Goal: Task Accomplishment & Management: Use online tool/utility

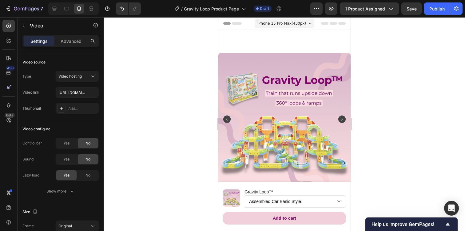
scroll to position [449, 0]
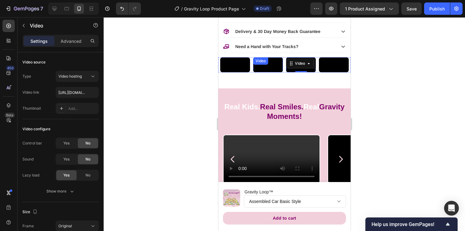
click at [269, 72] on video at bounding box center [268, 64] width 30 height 15
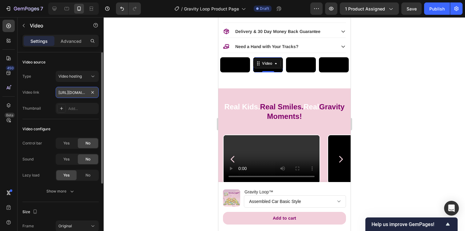
click at [77, 90] on input "[URL][DOMAIN_NAME]" at bounding box center [77, 92] width 43 height 11
paste input "1c9d419f9eb94807b1b2d8167dc94544"
type input "[URL][DOMAIN_NAME]"
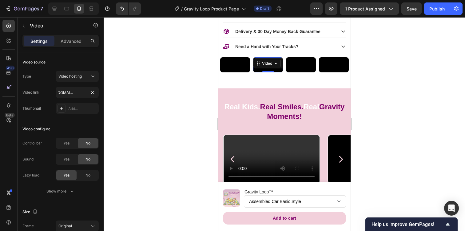
click at [363, 86] on div at bounding box center [285, 124] width 362 height 214
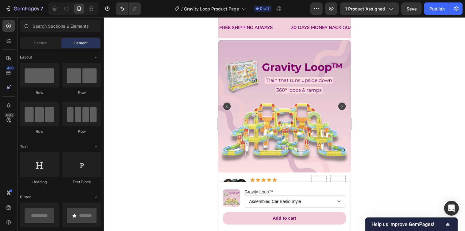
scroll to position [0, 0]
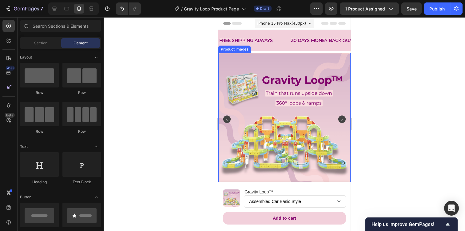
click at [295, 131] on img at bounding box center [284, 119] width 132 height 132
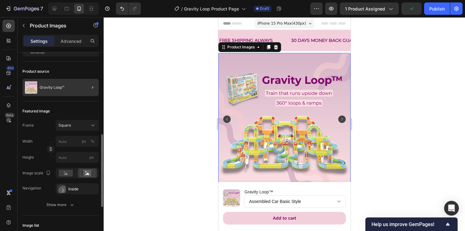
scroll to position [21, 0]
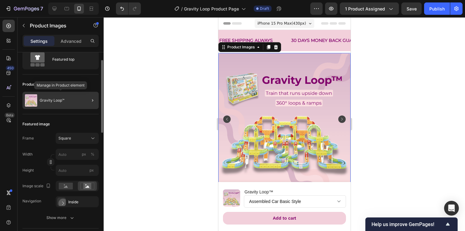
click at [73, 100] on div "Gravity Loop™" at bounding box center [60, 100] width 76 height 17
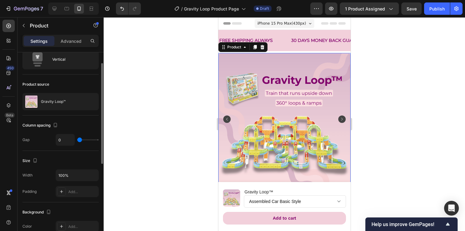
scroll to position [0, 0]
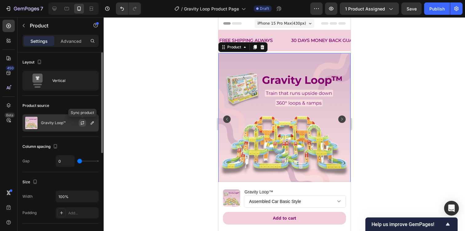
click at [82, 121] on icon "button" at bounding box center [82, 122] width 5 height 5
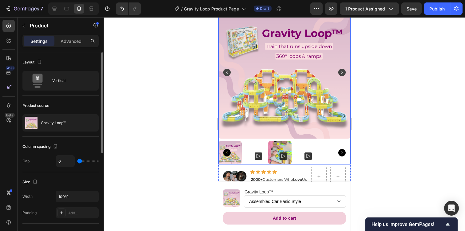
scroll to position [57, 0]
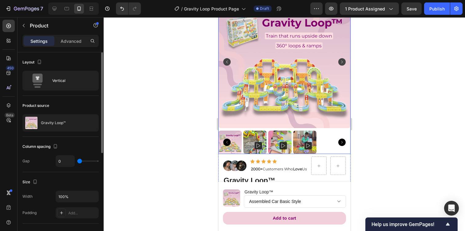
click at [343, 63] on rect "Carousel Next Arrow" at bounding box center [341, 61] width 7 height 7
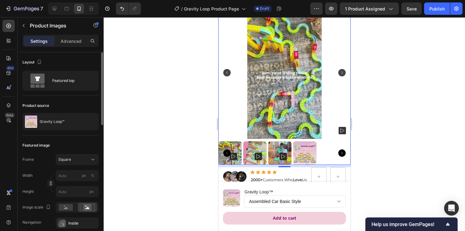
scroll to position [47, 0]
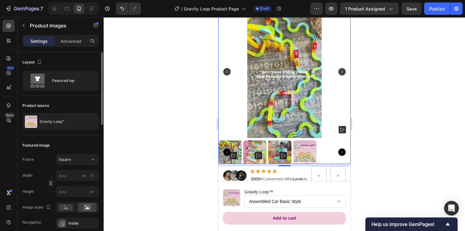
click at [279, 99] on img at bounding box center [284, 72] width 132 height 132
click at [81, 161] on div "Square" at bounding box center [73, 160] width 30 height 6
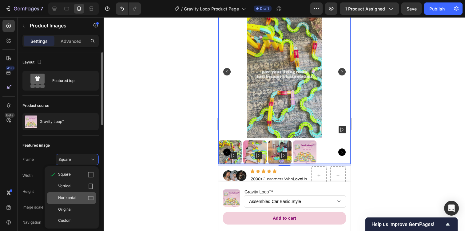
click at [83, 197] on div "Horizontal" at bounding box center [76, 198] width 36 height 6
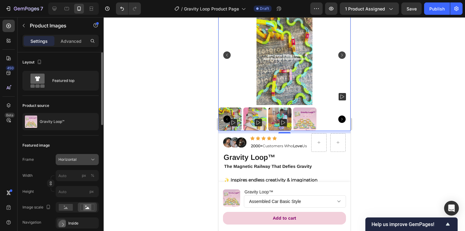
click at [87, 161] on div "Horizontal" at bounding box center [73, 160] width 30 height 6
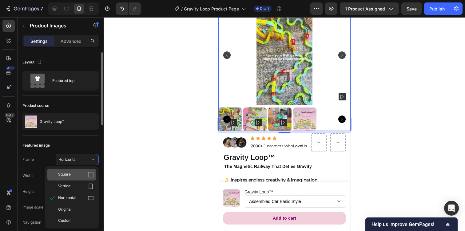
click at [84, 173] on div "Square" at bounding box center [76, 174] width 36 height 6
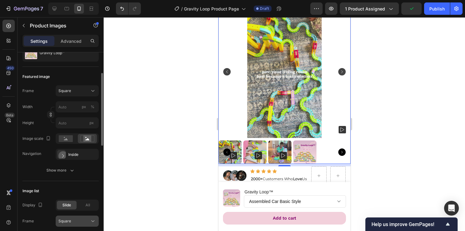
scroll to position [61, 0]
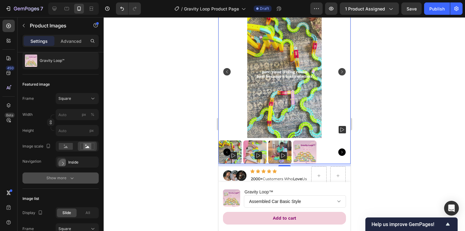
click at [70, 180] on icon "button" at bounding box center [72, 178] width 6 height 6
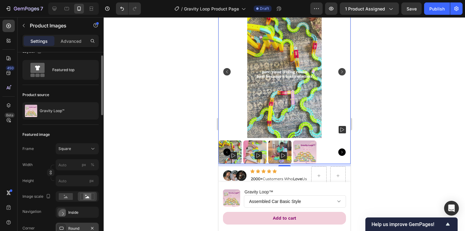
scroll to position [0, 0]
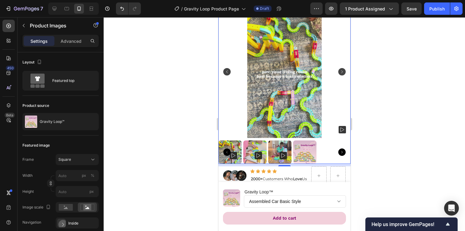
click at [343, 72] on rect "Carousel Next Arrow" at bounding box center [341, 71] width 7 height 7
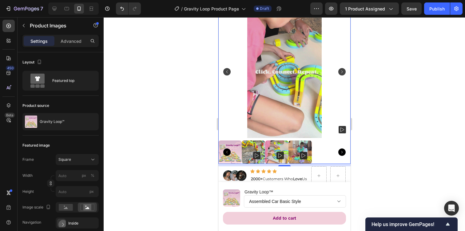
click at [343, 72] on rect "Carousel Next Arrow" at bounding box center [341, 71] width 7 height 7
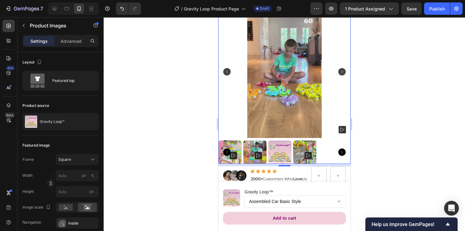
click at [343, 72] on rect "Carousel Next Arrow" at bounding box center [341, 71] width 7 height 7
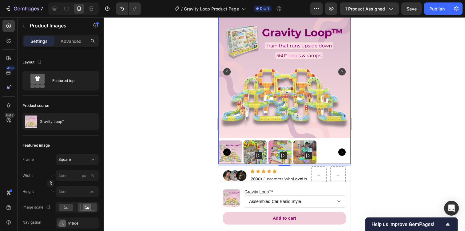
click at [343, 72] on rect "Carousel Next Arrow" at bounding box center [341, 71] width 7 height 7
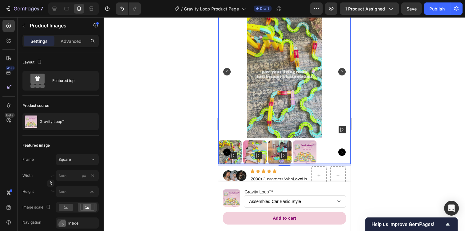
click at [226, 73] on rect "Carousel Back Arrow" at bounding box center [226, 71] width 7 height 7
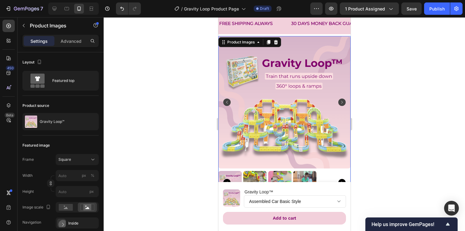
scroll to position [26, 0]
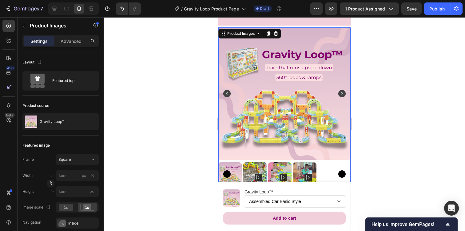
click at [342, 92] on rect "Carousel Next Arrow" at bounding box center [341, 93] width 7 height 7
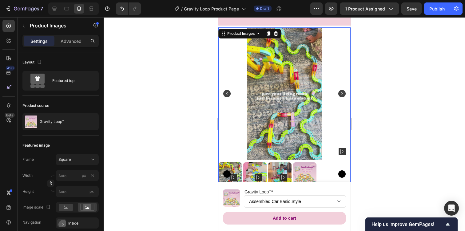
click at [342, 92] on rect "Carousel Next Arrow" at bounding box center [341, 93] width 7 height 7
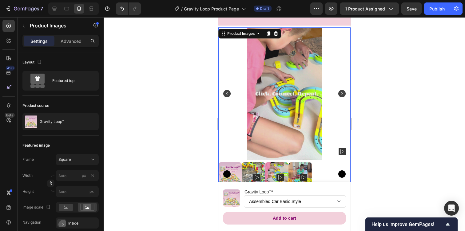
click at [342, 92] on rect "Carousel Next Arrow" at bounding box center [341, 93] width 7 height 7
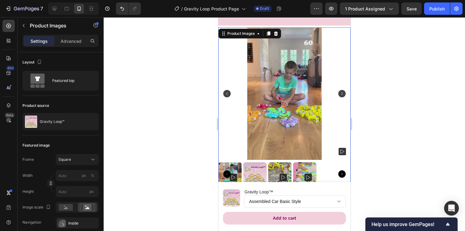
click at [339, 151] on rect at bounding box center [342, 151] width 7 height 7
click at [342, 151] on rect at bounding box center [342, 151] width 7 height 7
click at [285, 101] on img at bounding box center [284, 93] width 132 height 132
click at [224, 88] on img at bounding box center [284, 93] width 132 height 132
click at [228, 91] on rect "Carousel Back Arrow" at bounding box center [226, 93] width 7 height 7
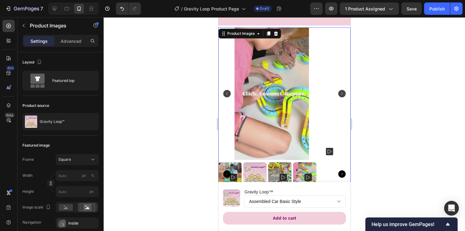
click at [228, 91] on rect "Carousel Back Arrow" at bounding box center [226, 93] width 7 height 7
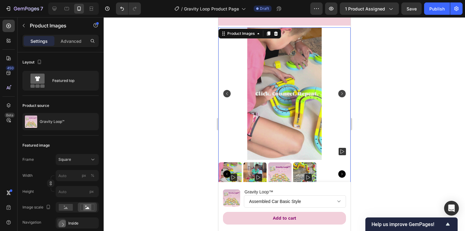
click at [258, 175] on rect at bounding box center [258, 177] width 7 height 7
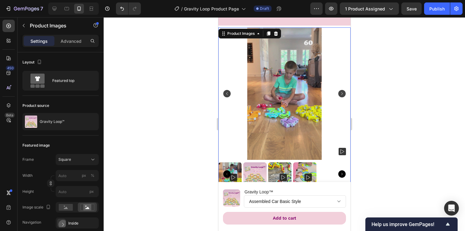
click at [277, 79] on img at bounding box center [284, 93] width 132 height 132
click at [225, 94] on rect "Carousel Back Arrow" at bounding box center [226, 93] width 7 height 7
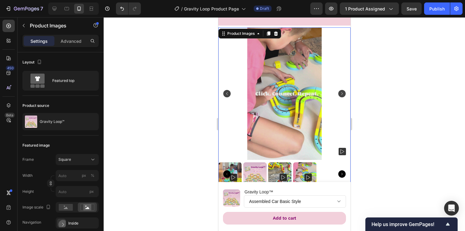
click at [225, 94] on rect "Carousel Back Arrow" at bounding box center [226, 93] width 7 height 7
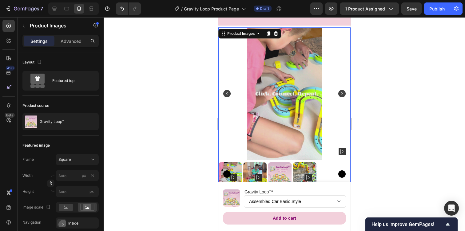
click at [225, 94] on rect "Carousel Back Arrow" at bounding box center [226, 93] width 7 height 7
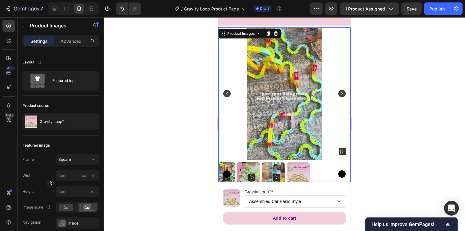
click at [225, 94] on rect "Carousel Back Arrow" at bounding box center [226, 93] width 7 height 7
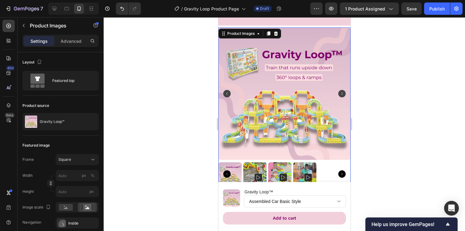
click at [283, 177] on rect at bounding box center [282, 177] width 7 height 7
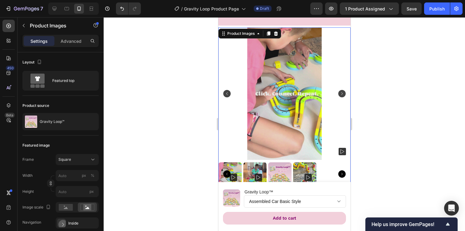
click at [278, 87] on img at bounding box center [284, 93] width 132 height 132
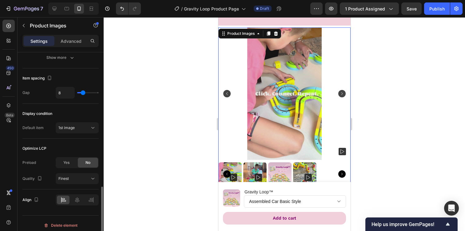
scroll to position [445, 0]
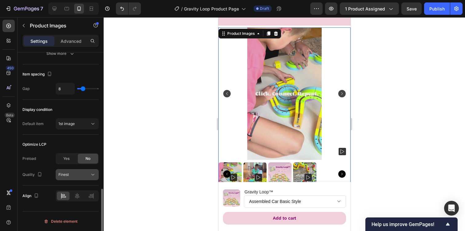
click at [80, 173] on div "Finest" at bounding box center [73, 175] width 31 height 6
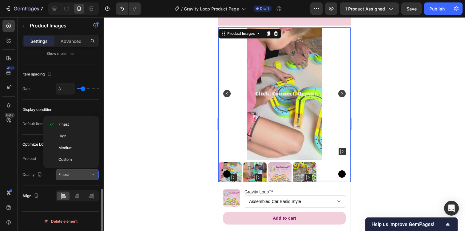
click at [80, 173] on div "Finest" at bounding box center [73, 175] width 31 height 6
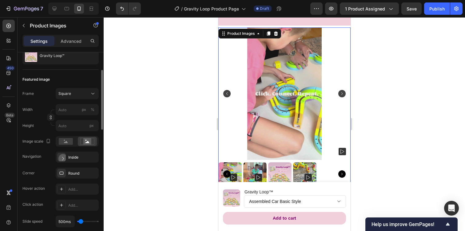
scroll to position [59, 0]
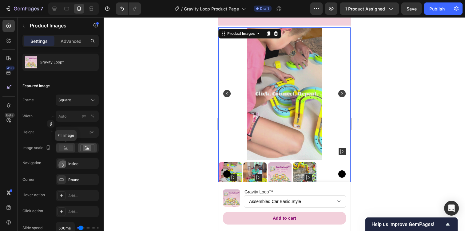
click at [66, 149] on icon at bounding box center [66, 148] width 4 height 2
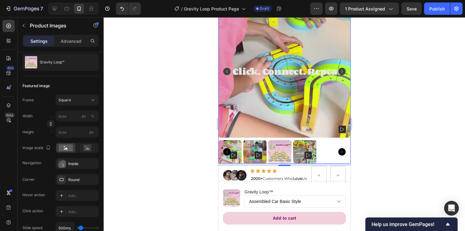
scroll to position [50, 0]
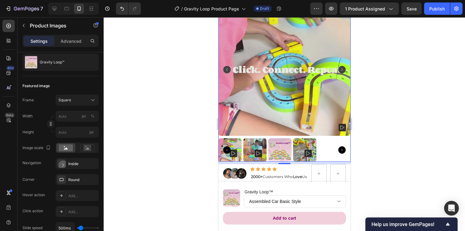
click at [260, 146] on img at bounding box center [254, 149] width 23 height 23
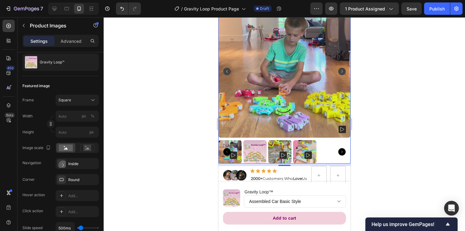
scroll to position [49, 0]
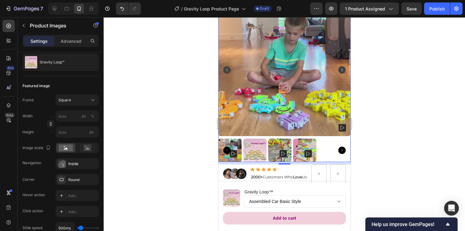
click at [287, 149] on img at bounding box center [279, 149] width 23 height 23
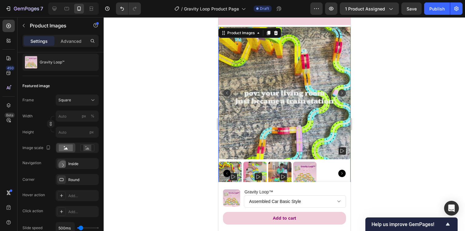
scroll to position [20, 0]
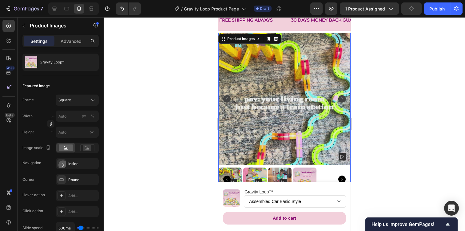
click at [280, 175] on img at bounding box center [279, 178] width 23 height 23
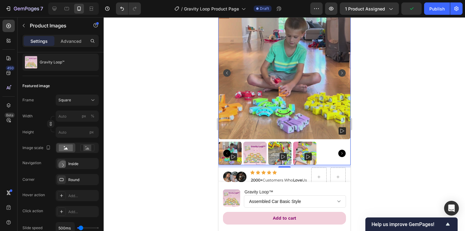
scroll to position [50, 0]
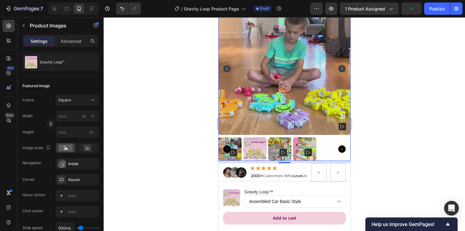
click at [278, 154] on img at bounding box center [279, 148] width 23 height 23
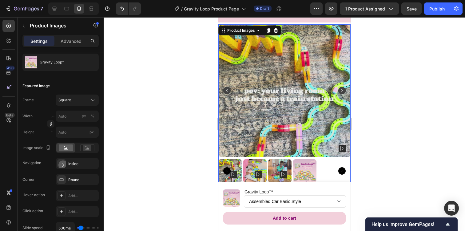
scroll to position [22, 0]
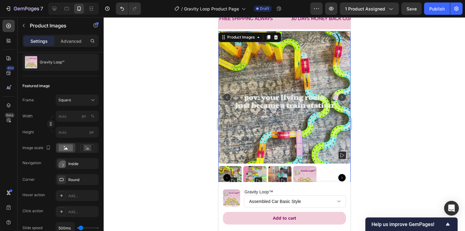
click at [343, 155] on rect at bounding box center [342, 154] width 7 height 7
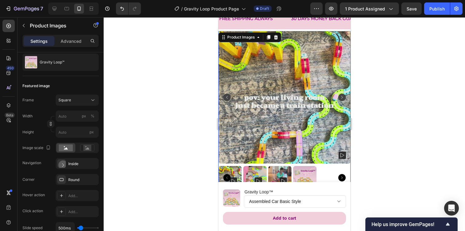
click at [343, 155] on rect at bounding box center [342, 154] width 7 height 7
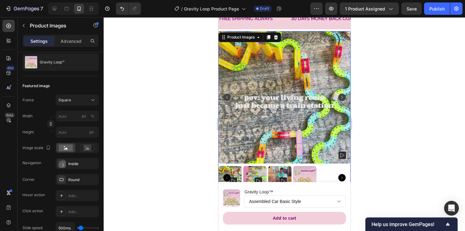
click at [343, 155] on rect at bounding box center [342, 154] width 7 height 7
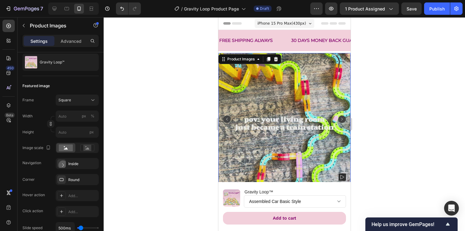
click at [287, 91] on img at bounding box center [284, 119] width 132 height 132
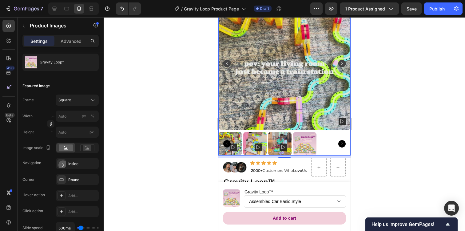
scroll to position [48, 0]
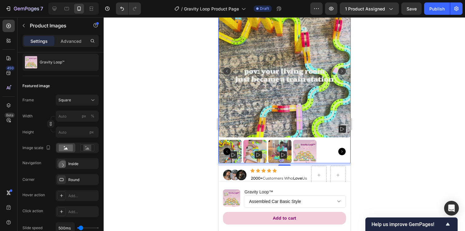
click at [284, 148] on img at bounding box center [279, 151] width 23 height 23
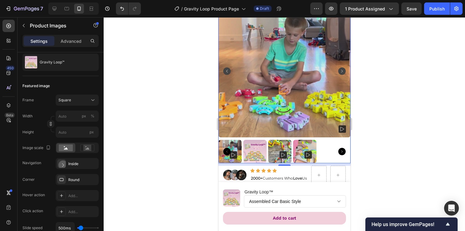
click at [258, 144] on img at bounding box center [254, 151] width 23 height 23
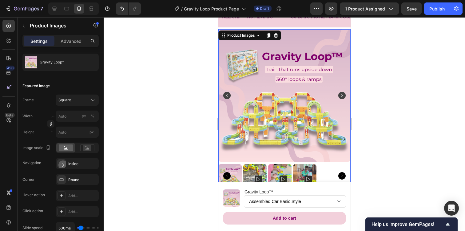
scroll to position [26, 0]
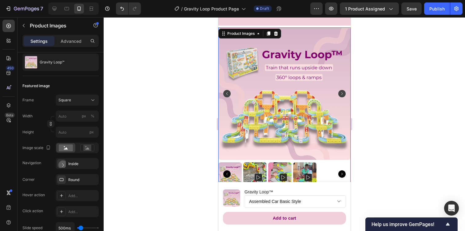
click at [258, 167] on img at bounding box center [254, 173] width 23 height 23
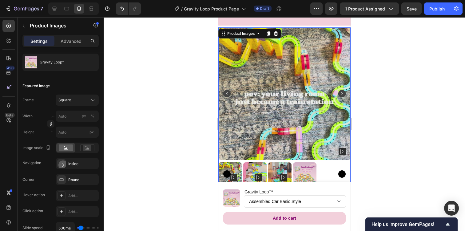
click at [272, 171] on img at bounding box center [279, 173] width 23 height 23
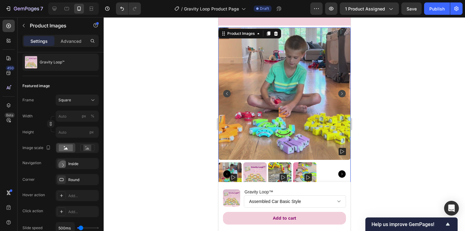
click at [272, 171] on img at bounding box center [279, 173] width 23 height 23
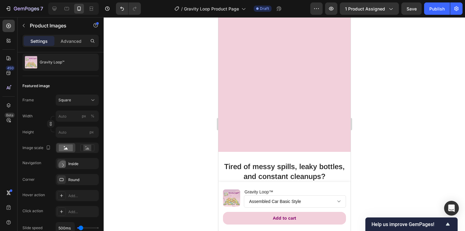
scroll to position [727, 0]
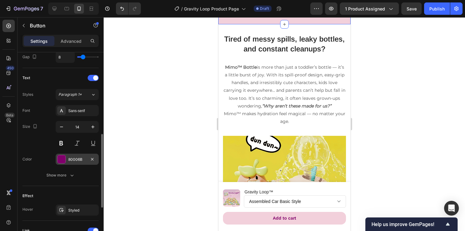
scroll to position [242, 0]
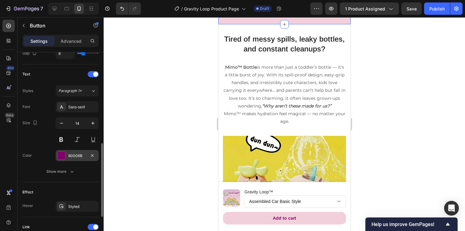
click at [79, 159] on div "80006B" at bounding box center [77, 155] width 43 height 11
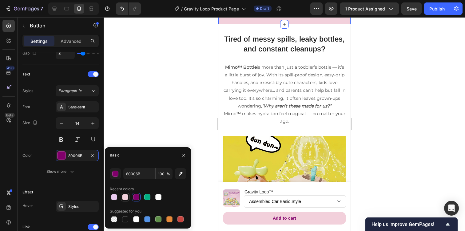
click at [126, 195] on div at bounding box center [125, 197] width 6 height 6
type input "F2D0DB"
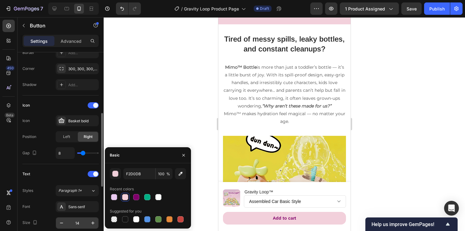
scroll to position [112, 0]
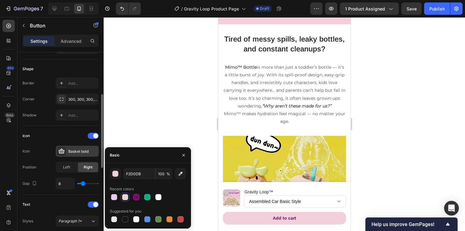
click at [67, 150] on div "Basket bold" at bounding box center [77, 151] width 43 height 11
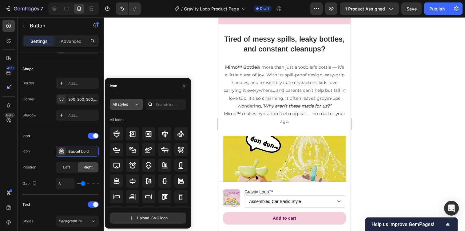
click at [140, 104] on icon at bounding box center [137, 104] width 6 height 6
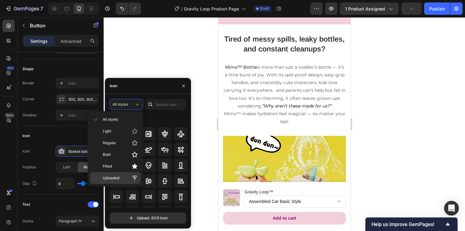
click at [124, 177] on p "Uploaded" at bounding box center [120, 178] width 35 height 6
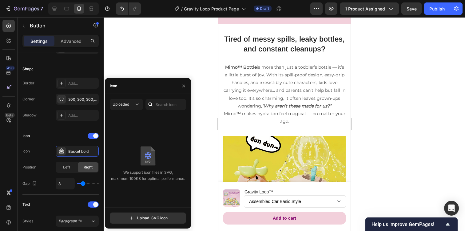
click at [153, 150] on img at bounding box center [147, 156] width 15 height 20
click at [137, 104] on icon at bounding box center [137, 104] width 6 height 6
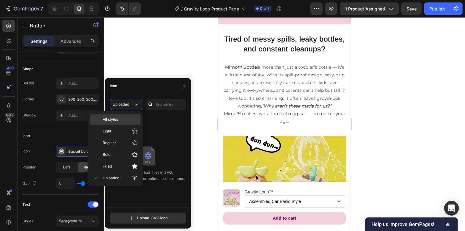
click at [131, 119] on p "All styles" at bounding box center [120, 120] width 35 height 6
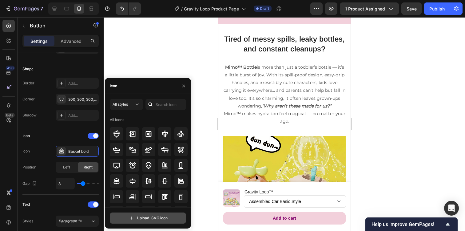
click at [145, 215] on input "file" at bounding box center [148, 218] width 76 height 10
click at [373, 91] on div at bounding box center [285, 124] width 362 height 214
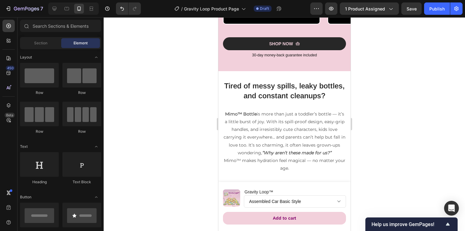
scroll to position [680, 0]
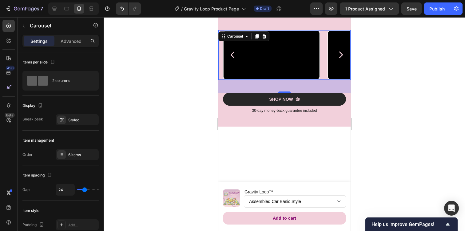
scroll to position [624, 0]
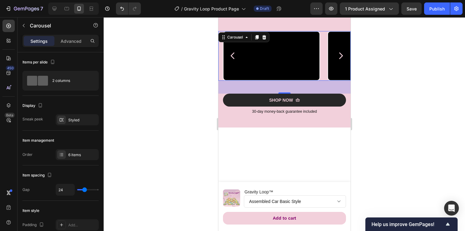
click at [341, 60] on icon "Carousel Next Arrow" at bounding box center [340, 55] width 9 height 9
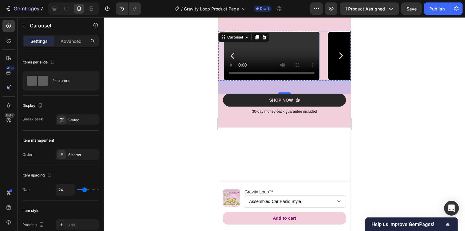
click at [289, 80] on video at bounding box center [271, 56] width 96 height 48
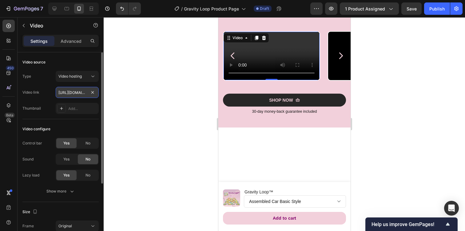
click at [73, 90] on input "[URL][DOMAIN_NAME]" at bounding box center [77, 92] width 43 height 11
type input "[URL][DOMAIN_NAME]"
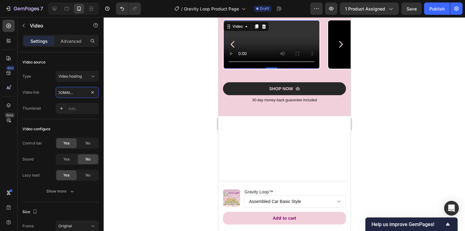
scroll to position [636, 0]
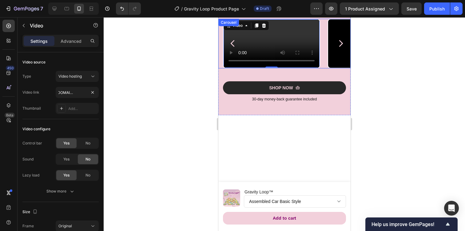
click at [339, 48] on icon "Carousel Next Arrow" at bounding box center [340, 43] width 9 height 9
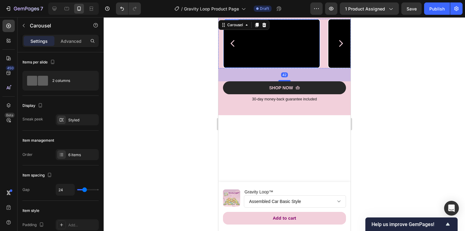
click at [289, 67] on video at bounding box center [271, 43] width 96 height 48
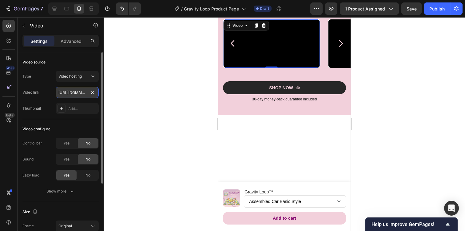
click at [69, 92] on input "[URL][DOMAIN_NAME]" at bounding box center [77, 92] width 43 height 11
paste input "3183bf677d60492d88822018f4bcad8"
type input "[URL][DOMAIN_NAME]"
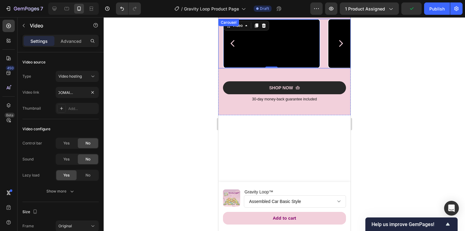
click at [232, 47] on icon "Carousel Back Arrow" at bounding box center [233, 43] width 4 height 7
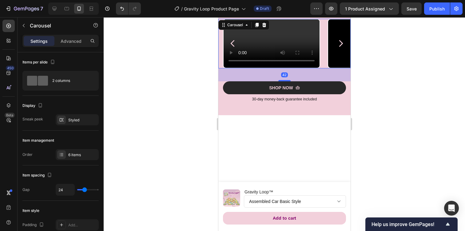
click at [342, 47] on icon "Carousel Next Arrow" at bounding box center [341, 43] width 4 height 7
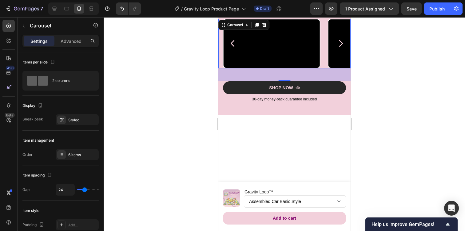
click at [342, 47] on icon "Carousel Next Arrow" at bounding box center [341, 43] width 4 height 7
click at [231, 48] on icon "Carousel Back Arrow" at bounding box center [232, 43] width 9 height 9
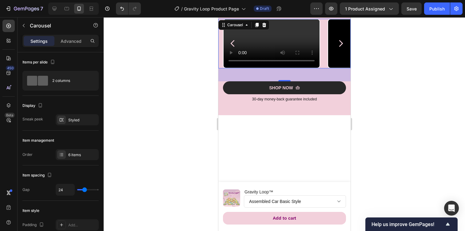
click at [344, 48] on icon "Carousel Next Arrow" at bounding box center [340, 43] width 9 height 9
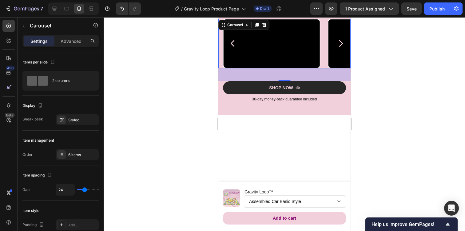
click at [344, 48] on icon "Carousel Next Arrow" at bounding box center [340, 43] width 9 height 9
click at [236, 48] on icon "Carousel Back Arrow" at bounding box center [232, 43] width 9 height 9
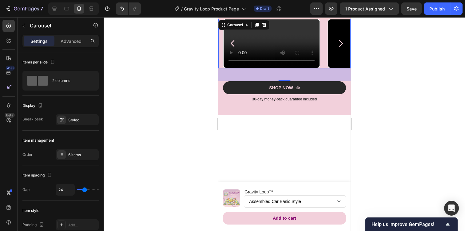
click at [340, 47] on icon "Carousel Next Arrow" at bounding box center [341, 43] width 4 height 7
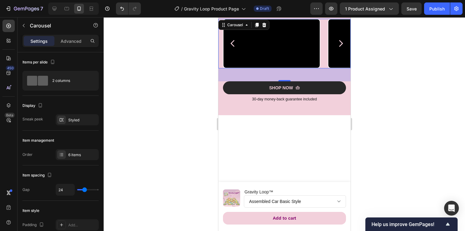
click at [232, 47] on icon "Carousel Back Arrow" at bounding box center [233, 43] width 4 height 7
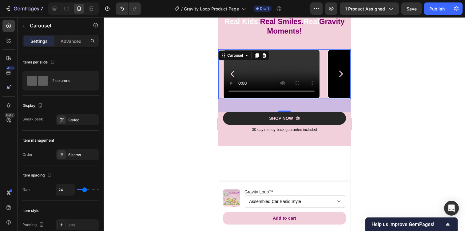
scroll to position [605, 0]
click at [341, 79] on icon "Carousel Next Arrow" at bounding box center [340, 74] width 9 height 9
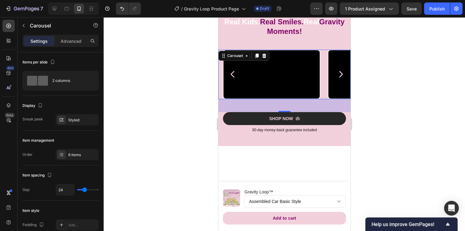
click at [341, 79] on icon "Carousel Next Arrow" at bounding box center [340, 74] width 9 height 9
click at [262, 98] on video at bounding box center [271, 74] width 96 height 48
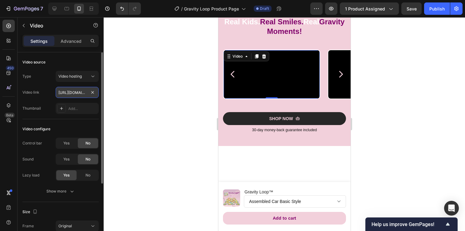
click at [79, 90] on input "[URL][DOMAIN_NAME]" at bounding box center [77, 92] width 43 height 11
paste input "a1b4c9b75c1848eba9dbbedda043edf8"
type input "[URL][DOMAIN_NAME]"
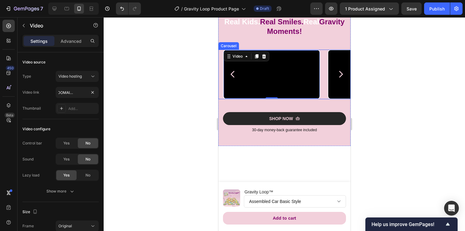
click at [341, 79] on icon "Carousel Next Arrow" at bounding box center [340, 74] width 9 height 9
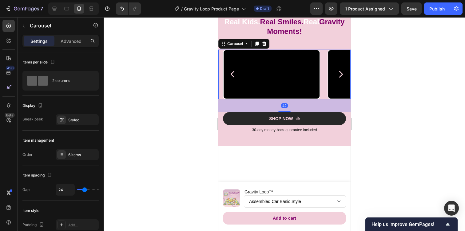
click at [233, 79] on icon "Carousel Back Arrow" at bounding box center [232, 74] width 9 height 9
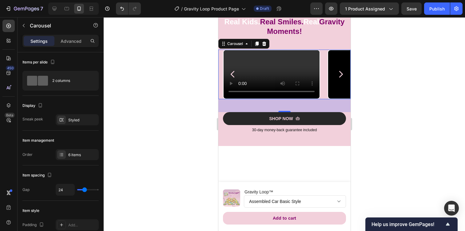
click at [340, 79] on icon "Carousel Next Arrow" at bounding box center [340, 74] width 9 height 9
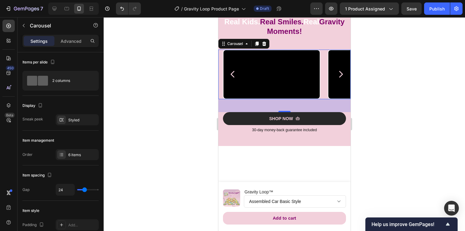
click at [340, 79] on icon "Carousel Next Arrow" at bounding box center [340, 74] width 9 height 9
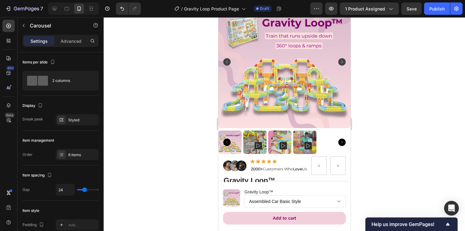
scroll to position [41, 0]
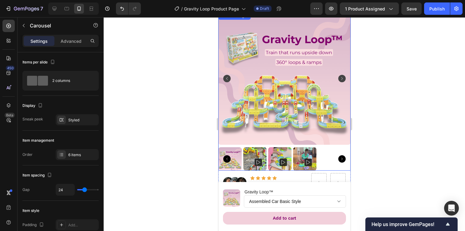
click at [341, 79] on rect "Carousel Next Arrow" at bounding box center [341, 78] width 7 height 7
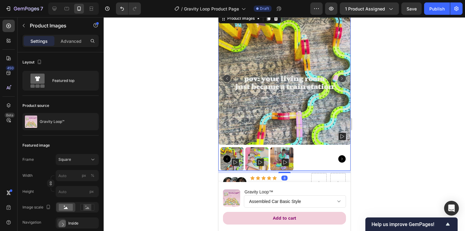
click at [341, 79] on rect "Carousel Next Arrow" at bounding box center [341, 78] width 7 height 7
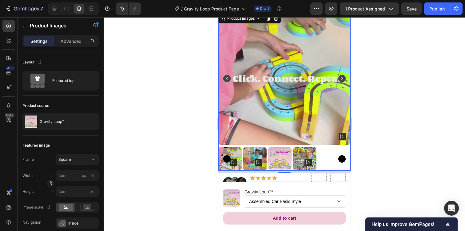
click at [341, 79] on rect "Carousel Next Arrow" at bounding box center [341, 78] width 7 height 7
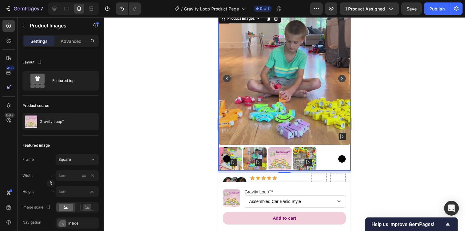
click at [341, 79] on rect "Carousel Next Arrow" at bounding box center [341, 78] width 7 height 7
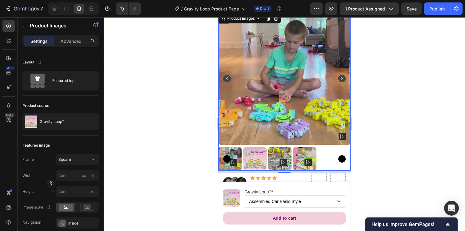
click at [341, 79] on rect "Carousel Next Arrow" at bounding box center [341, 78] width 7 height 7
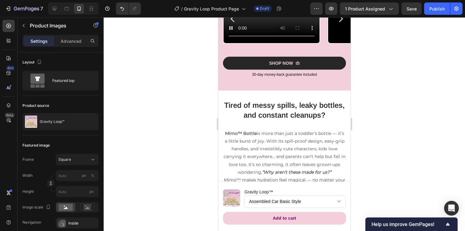
scroll to position [667, 0]
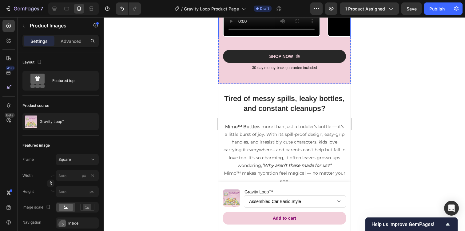
click at [340, 16] on icon "Carousel Next Arrow" at bounding box center [341, 12] width 4 height 7
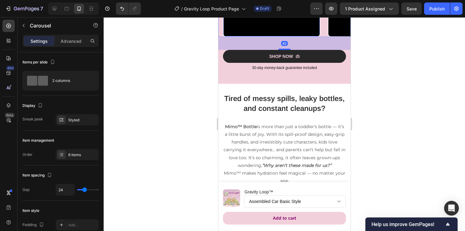
click at [263, 36] on video at bounding box center [271, 12] width 96 height 48
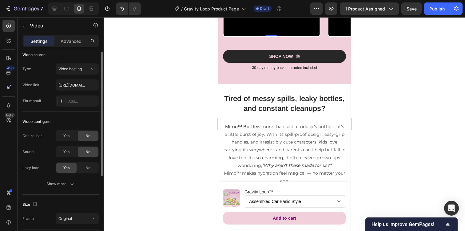
scroll to position [0, 0]
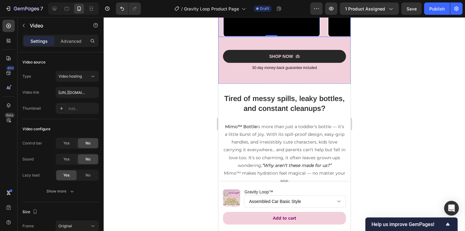
click at [231, 16] on icon "Carousel Back Arrow" at bounding box center [233, 12] width 4 height 7
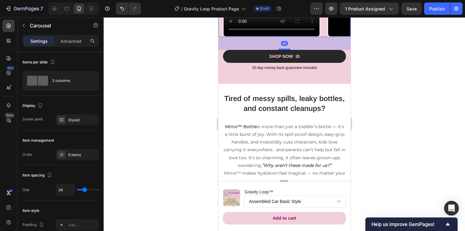
click at [231, 16] on icon "Carousel Back Arrow" at bounding box center [233, 12] width 4 height 7
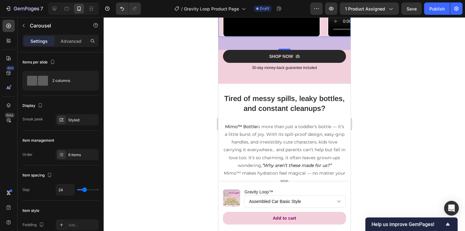
click at [235, 17] on icon "Carousel Back Arrow" at bounding box center [232, 11] width 9 height 9
click at [339, 17] on icon "Carousel Next Arrow" at bounding box center [340, 11] width 9 height 9
click at [297, 36] on video at bounding box center [271, 12] width 96 height 48
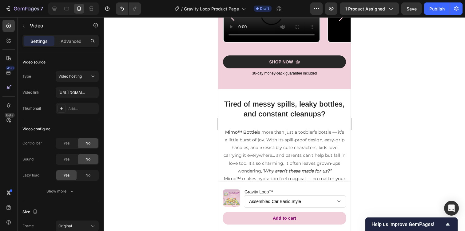
scroll to position [664, 0]
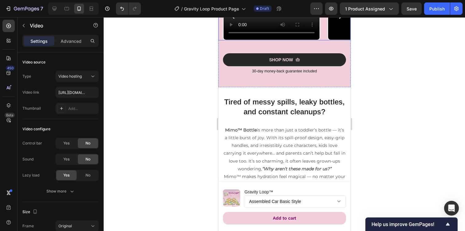
click at [340, 19] on icon "Carousel Next Arrow" at bounding box center [341, 15] width 4 height 7
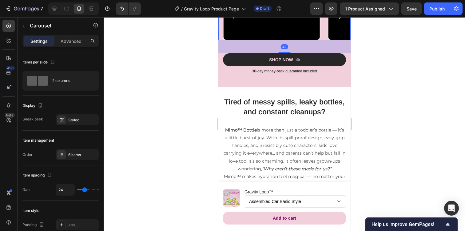
click at [340, 19] on icon "Carousel Next Arrow" at bounding box center [341, 15] width 4 height 7
click at [294, 39] on video at bounding box center [271, 15] width 96 height 48
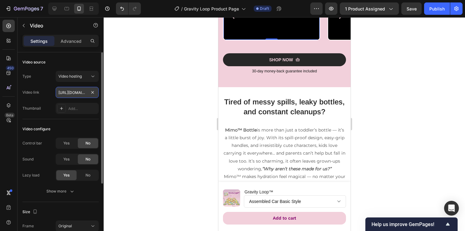
click at [74, 92] on input "[URL][DOMAIN_NAME]" at bounding box center [77, 92] width 43 height 11
paste input "be501fe4b6454c5887744e8f121141c4"
type input "[URL][DOMAIN_NAME]"
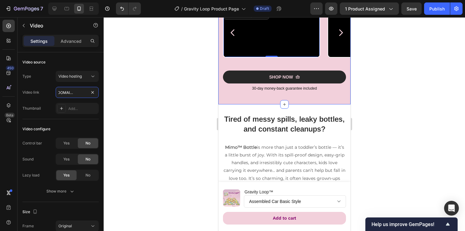
scroll to position [644, 0]
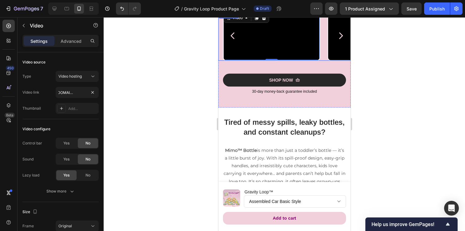
click at [340, 40] on icon "Carousel Next Arrow" at bounding box center [340, 35] width 9 height 9
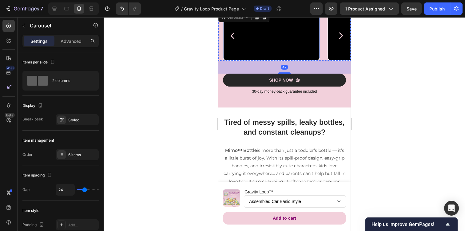
click at [288, 60] on video at bounding box center [271, 36] width 96 height 48
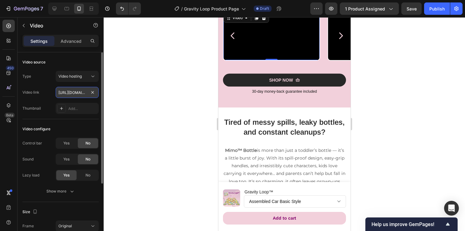
click at [84, 91] on input "[URL][DOMAIN_NAME]" at bounding box center [77, 92] width 43 height 11
paste input "e57df382430948dab36c2111cddf2e1b.mp4om/videos/c/o/v/"
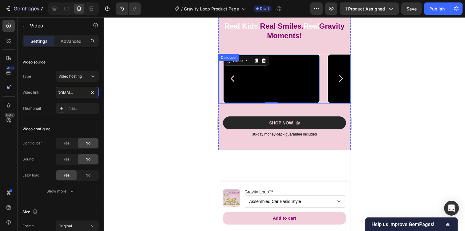
scroll to position [596, 0]
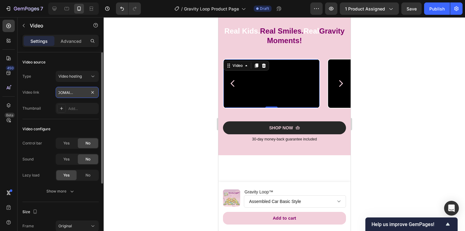
click at [72, 94] on input "[URL][DOMAIN_NAME]" at bounding box center [77, 92] width 43 height 11
click at [72, 92] on input "[URL][DOMAIN_NAME]" at bounding box center [77, 92] width 43 height 11
paste input "text"
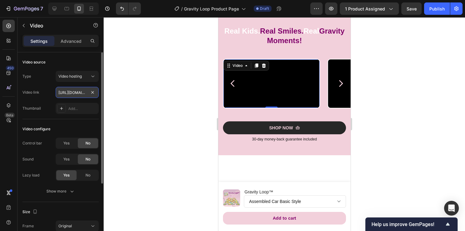
type input "[URL][DOMAIN_NAME]"
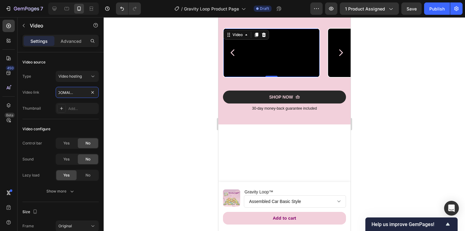
scroll to position [633, 0]
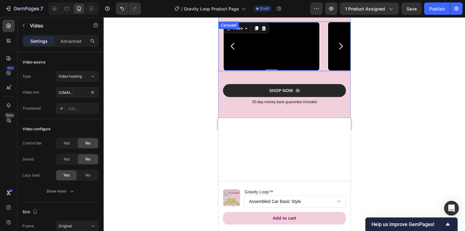
click at [232, 50] on icon "Carousel Back Arrow" at bounding box center [233, 46] width 4 height 7
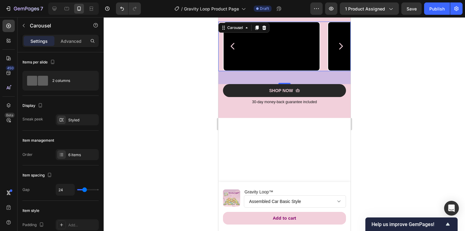
click at [341, 50] on icon "Carousel Next Arrow" at bounding box center [341, 46] width 4 height 7
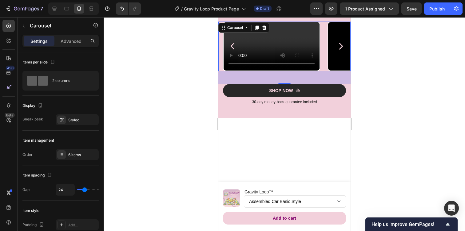
click at [231, 51] on icon "Carousel Back Arrow" at bounding box center [232, 46] width 9 height 9
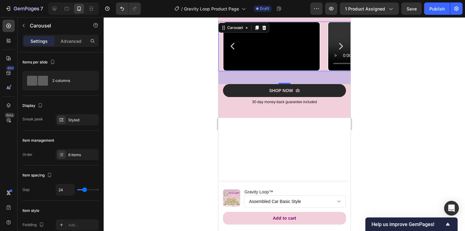
click at [231, 51] on icon "Carousel Back Arrow" at bounding box center [232, 46] width 9 height 9
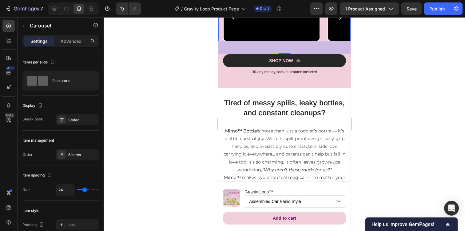
scroll to position [661, 0]
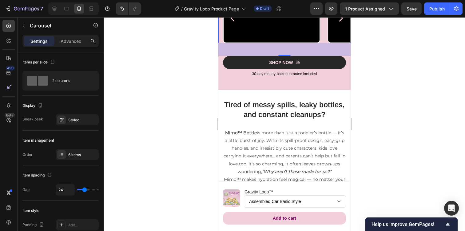
click at [342, 22] on icon "Carousel Next Arrow" at bounding box center [341, 18] width 4 height 7
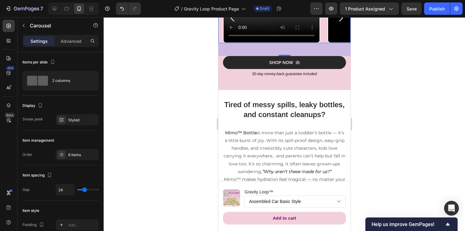
click at [342, 22] on icon "Carousel Next Arrow" at bounding box center [341, 18] width 4 height 7
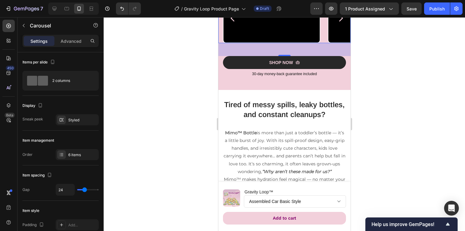
click at [342, 22] on icon "Carousel Next Arrow" at bounding box center [341, 18] width 4 height 7
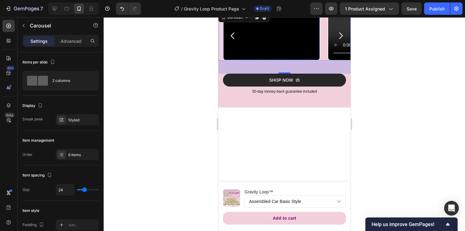
scroll to position [644, 0]
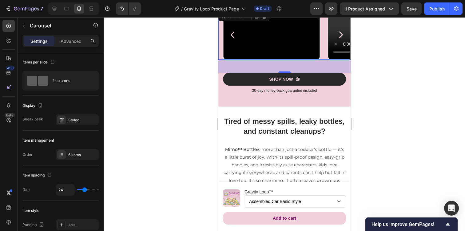
click at [342, 38] on icon "Carousel Next Arrow" at bounding box center [341, 35] width 4 height 7
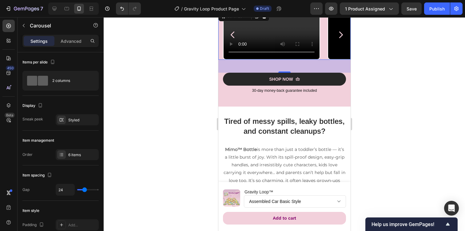
click at [342, 38] on icon "Carousel Next Arrow" at bounding box center [341, 35] width 4 height 7
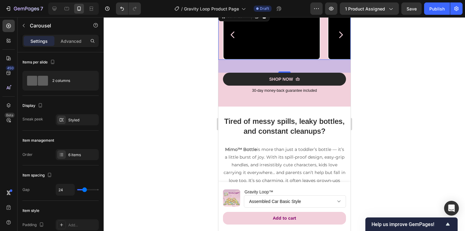
click at [342, 38] on icon "Carousel Next Arrow" at bounding box center [341, 35] width 4 height 7
click at [254, 59] on video at bounding box center [271, 35] width 96 height 48
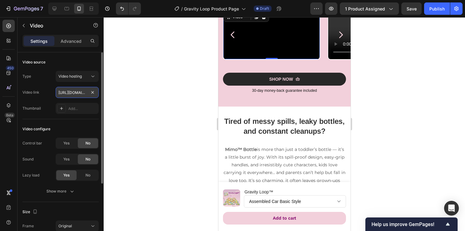
click at [77, 94] on input "[URL][DOMAIN_NAME]" at bounding box center [77, 92] width 43 height 11
paste input "7782d961c5954f778122dd10585fef5c"
type input "[URL][DOMAIN_NAME]"
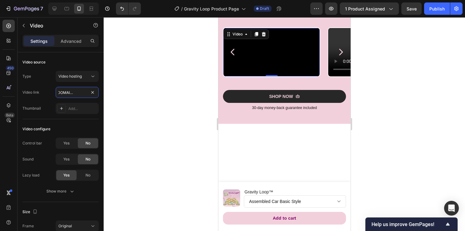
scroll to position [628, 0]
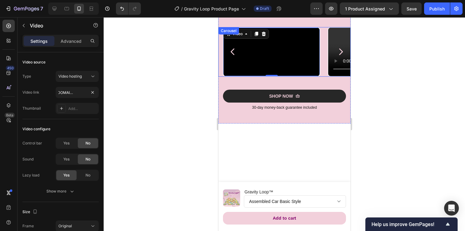
click at [323, 76] on div "Video Video Video Video Video Video 0" at bounding box center [287, 51] width 128 height 49
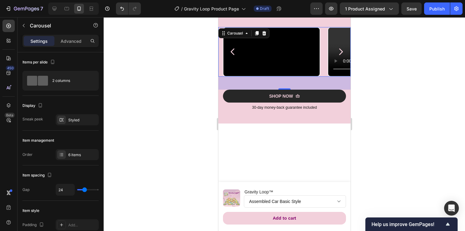
click at [342, 55] on icon "Carousel Next Arrow" at bounding box center [341, 52] width 4 height 7
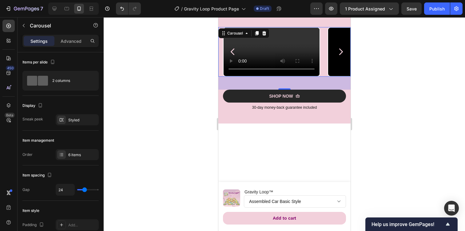
click at [342, 55] on icon "Carousel Next Arrow" at bounding box center [341, 52] width 4 height 7
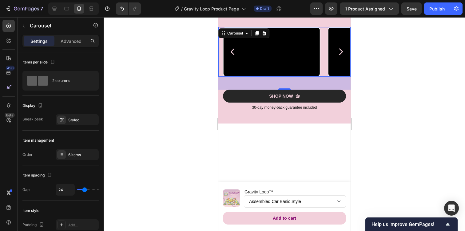
click at [342, 55] on icon "Carousel Next Arrow" at bounding box center [341, 52] width 4 height 7
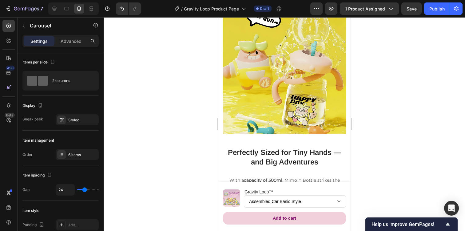
scroll to position [980, 0]
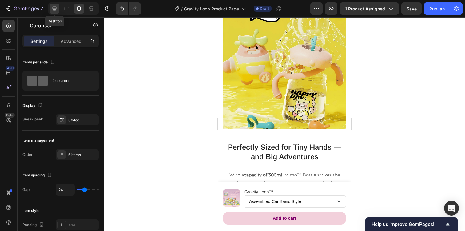
click at [50, 6] on div at bounding box center [55, 9] width 10 height 10
type input "1200"
type input "30"
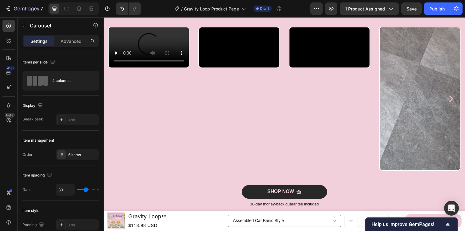
scroll to position [441, 0]
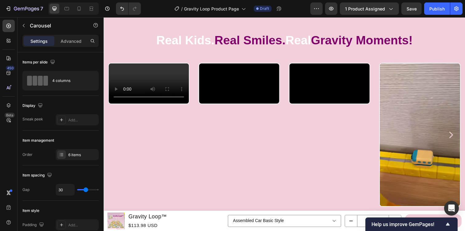
click at [458, 134] on icon "Carousel Next Arrow" at bounding box center [458, 137] width 9 height 9
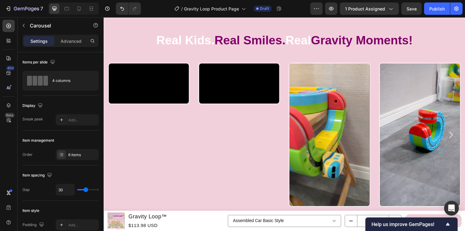
click at [458, 134] on icon "Carousel Next Arrow" at bounding box center [458, 137] width 9 height 9
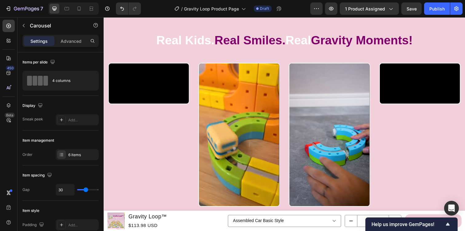
click at [458, 134] on icon "Carousel Next Arrow" at bounding box center [458, 137] width 9 height 9
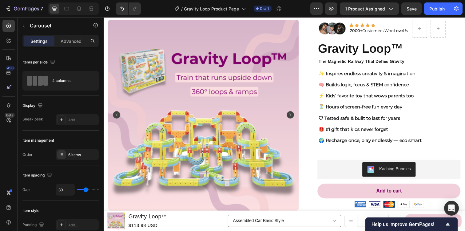
scroll to position [35, 0]
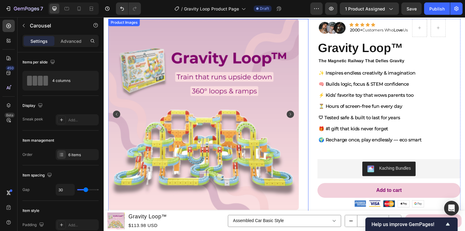
click at [295, 114] on rect "Carousel Next Arrow" at bounding box center [294, 115] width 7 height 7
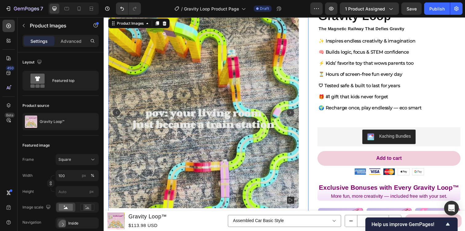
scroll to position [70, 0]
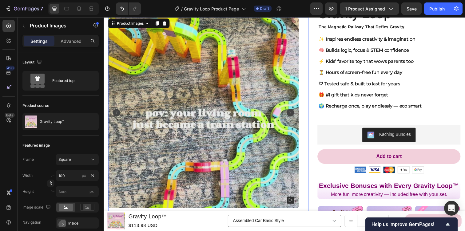
click at [294, 201] on rect at bounding box center [294, 203] width 7 height 7
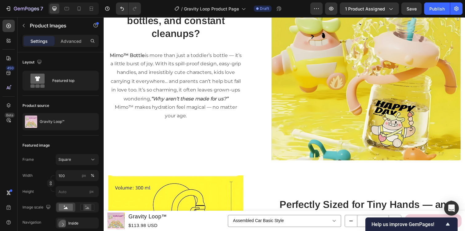
scroll to position [757, 0]
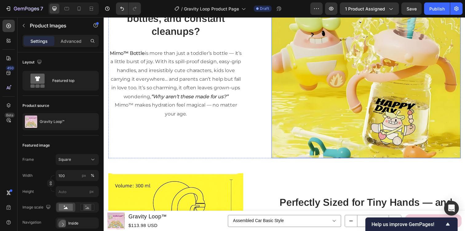
click at [359, 82] on img at bounding box center [371, 64] width 193 height 193
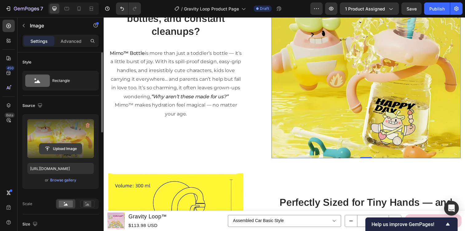
click at [68, 149] on input "file" at bounding box center [60, 148] width 42 height 10
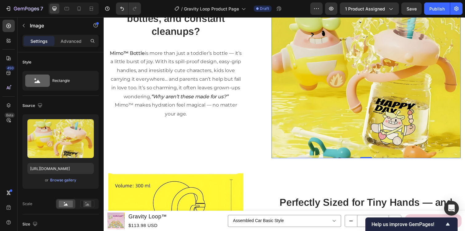
click at [312, 78] on img at bounding box center [371, 64] width 193 height 193
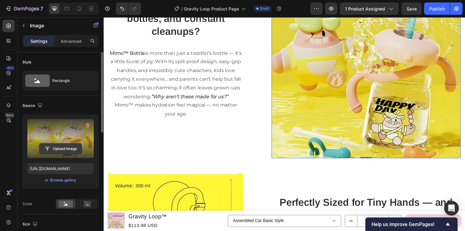
click at [66, 147] on input "file" at bounding box center [60, 148] width 42 height 10
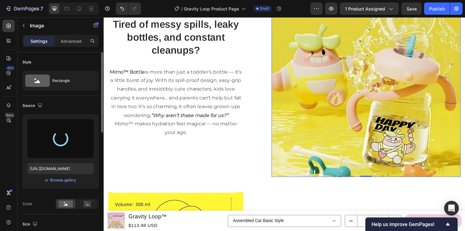
type input "[URL][DOMAIN_NAME]"
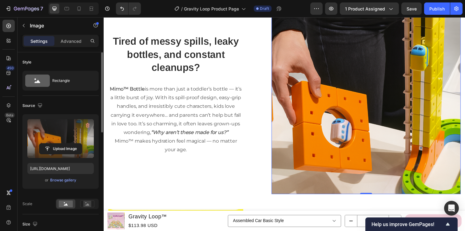
scroll to position [720, 0]
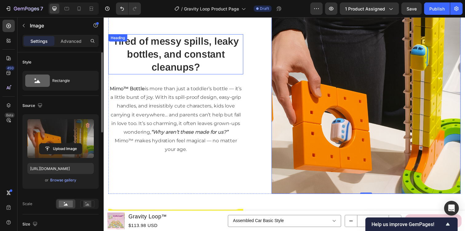
click at [175, 50] on h2 "Tired of messy spills, leaky bottles, and constant cleanups?" at bounding box center [177, 54] width 138 height 41
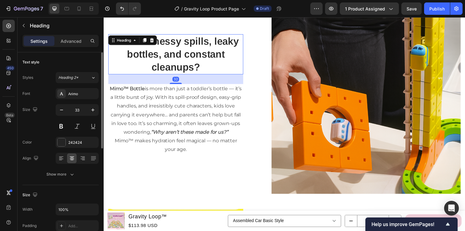
click at [175, 50] on h2 "Tired of messy spills, leaky bottles, and constant cleanups?" at bounding box center [177, 54] width 138 height 41
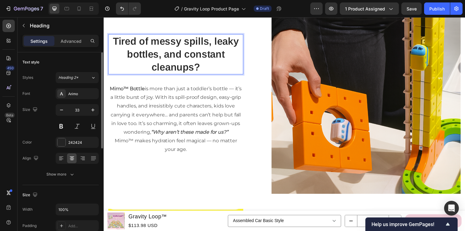
click at [175, 50] on p "Tired of messy spills, leaky bottles, and constant cleanups?" at bounding box center [177, 55] width 137 height 40
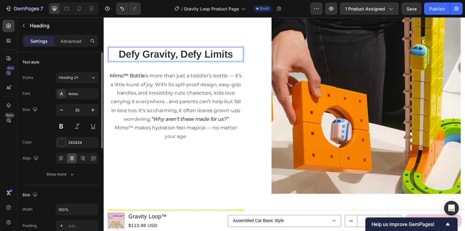
scroll to position [734, 0]
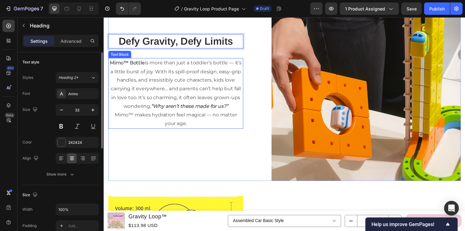
click at [166, 69] on p "Mimo™ Bottle is more than just a toddler’s bottle — it’s a little burst of joy.…" at bounding box center [177, 85] width 137 height 53
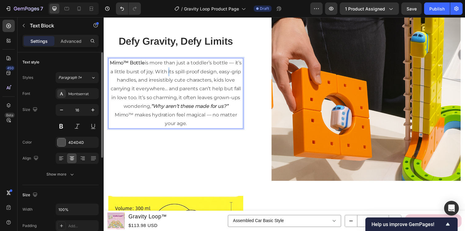
click at [166, 69] on p "Mimo™ Bottle is more than just a toddler’s bottle — it’s a little burst of joy.…" at bounding box center [177, 85] width 137 height 53
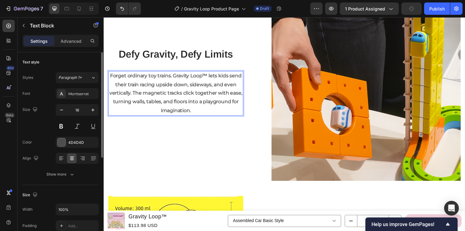
scroll to position [747, 0]
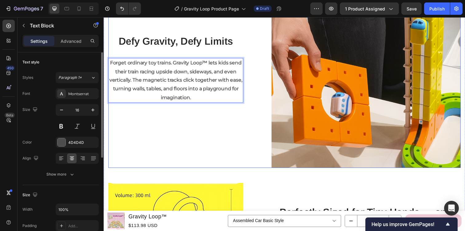
click at [216, 133] on div "Defy Gravity, Defy Limits Heading Forget ordinary toy trains. Gravity Loop™ let…" at bounding box center [177, 74] width 138 height 193
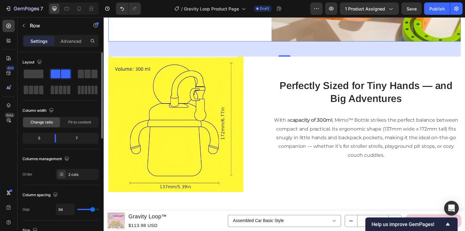
scroll to position [885, 0]
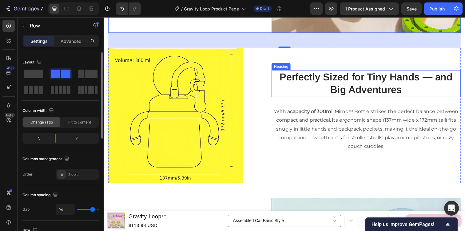
click at [359, 72] on h2 "Perfectly Sized for Tiny Hands — and Big Adventures" at bounding box center [371, 85] width 193 height 28
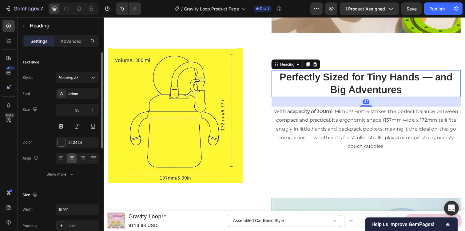
click at [359, 72] on h2 "Perfectly Sized for Tiny Hands — and Big Adventures" at bounding box center [371, 85] width 193 height 28
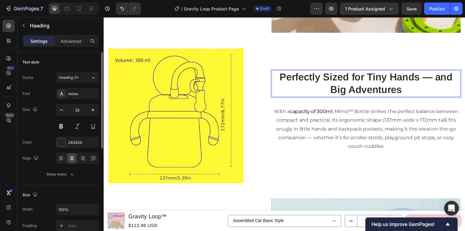
click at [359, 72] on p "Perfectly Sized for Tiny Hands — and Big Adventures" at bounding box center [372, 85] width 192 height 26
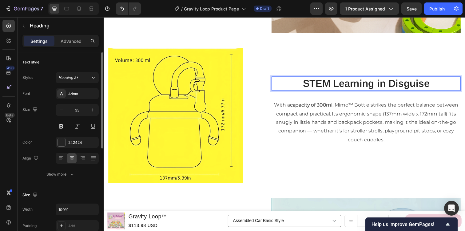
scroll to position [892, 0]
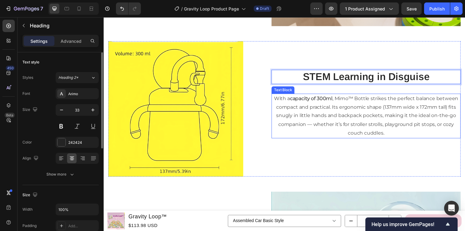
click at [344, 105] on p "With a capacity of 300ml , Mimo™ Bottle strikes the perfect balance between com…" at bounding box center [372, 118] width 192 height 44
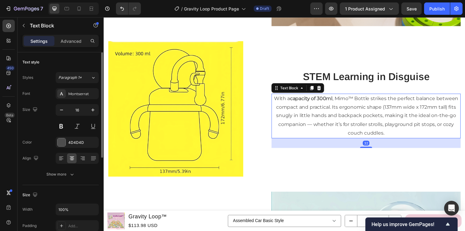
click at [344, 105] on p "With a capacity of 300ml , Mimo™ Bottle strikes the perfect balance between com…" at bounding box center [372, 118] width 192 height 44
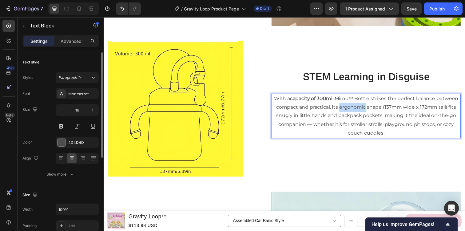
click at [344, 105] on p "With a capacity of 300ml , Mimo™ Bottle strikes the perfect balance between com…" at bounding box center [372, 118] width 192 height 44
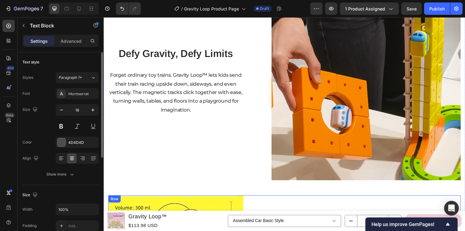
scroll to position [741, 0]
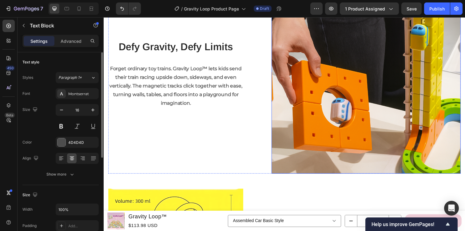
click at [326, 125] on img at bounding box center [371, 80] width 193 height 193
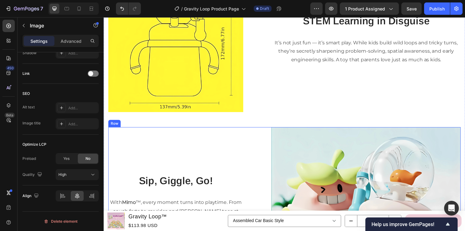
scroll to position [928, 0]
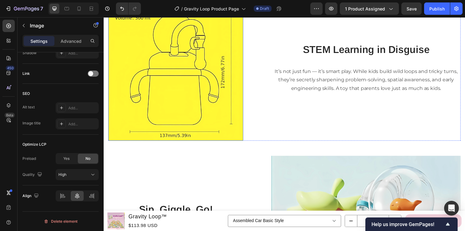
click at [203, 86] on img at bounding box center [177, 74] width 138 height 138
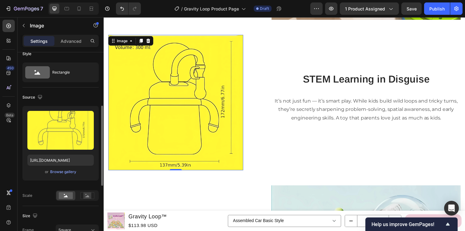
scroll to position [0, 0]
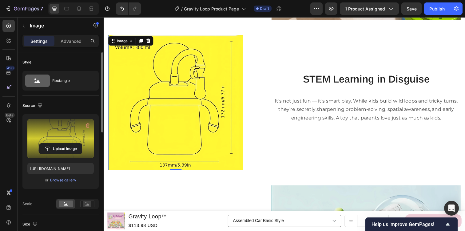
click at [65, 136] on label at bounding box center [60, 138] width 66 height 39
click at [65, 143] on input "file" at bounding box center [60, 148] width 42 height 10
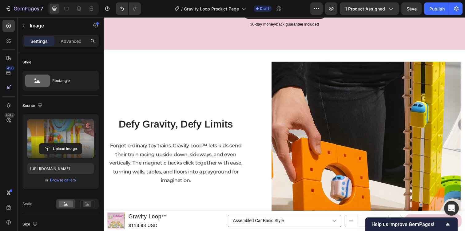
scroll to position [662, 0]
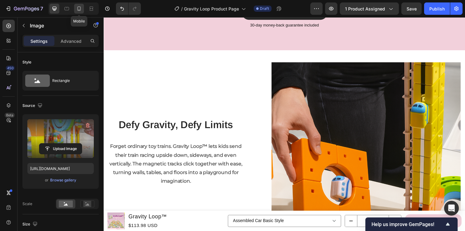
click at [79, 11] on icon at bounding box center [79, 9] width 6 height 6
type input "[URL][DOMAIN_NAME]"
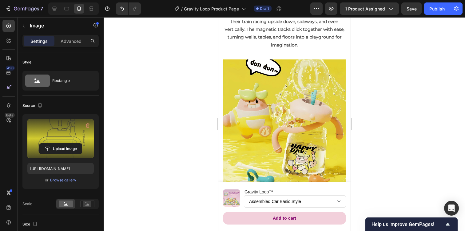
scroll to position [744, 0]
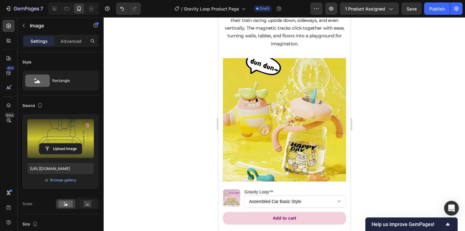
click at [272, 112] on img at bounding box center [284, 119] width 123 height 123
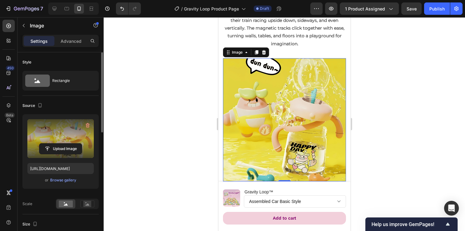
click at [65, 131] on label at bounding box center [60, 138] width 66 height 39
click at [65, 143] on input "file" at bounding box center [60, 148] width 42 height 10
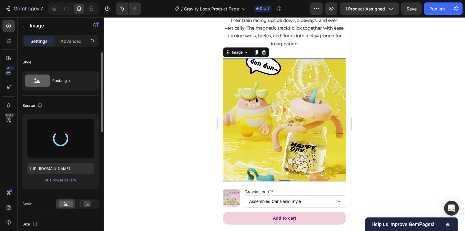
type input "[URL][DOMAIN_NAME]"
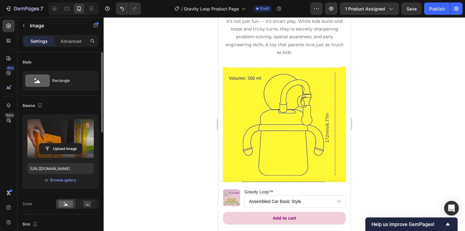
scroll to position [943, 0]
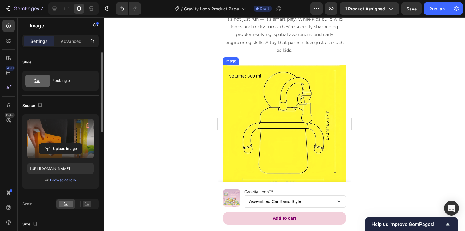
click at [302, 119] on img at bounding box center [284, 126] width 123 height 123
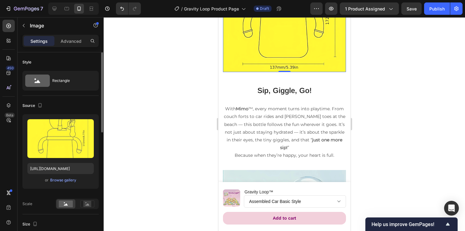
scroll to position [1066, 0]
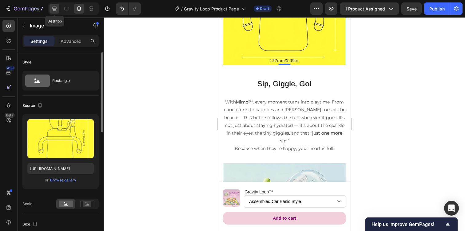
click at [58, 8] on div at bounding box center [55, 9] width 10 height 10
type input "[URL][DOMAIN_NAME]"
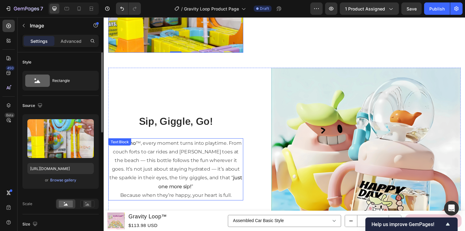
scroll to position [1036, 0]
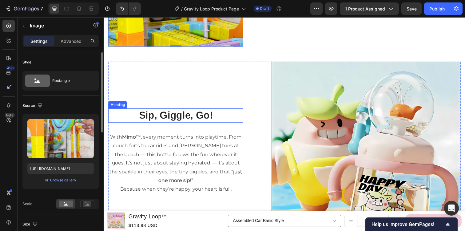
click at [182, 120] on h2 "Sip, Giggle, Go!" at bounding box center [177, 117] width 138 height 14
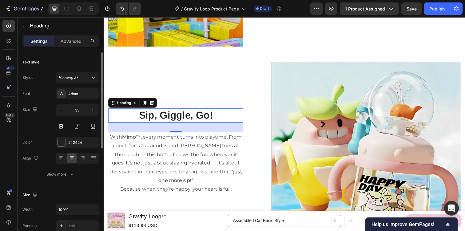
click at [182, 120] on h2 "Sip, Giggle, Go!" at bounding box center [177, 117] width 138 height 14
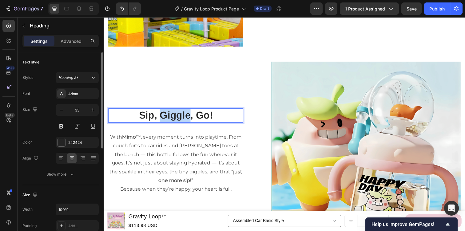
click at [182, 120] on p "Sip, Giggle, Go!" at bounding box center [177, 117] width 137 height 13
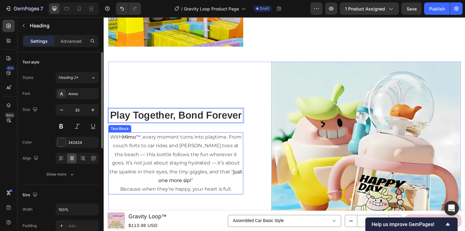
click at [173, 146] on p "With Mimo ™, every moment turns into playtime. From couch forts to car rides an…" at bounding box center [177, 161] width 137 height 53
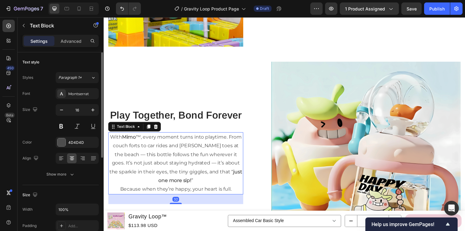
click at [173, 146] on p "With Mimo ™, every moment turns into playtime. From couch forts to car rides an…" at bounding box center [177, 161] width 137 height 53
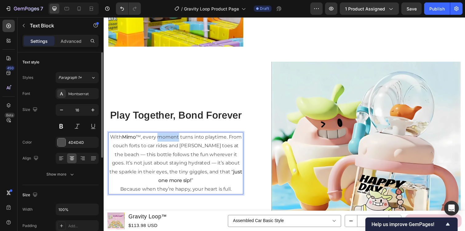
click at [173, 146] on p "With Mimo ™, every moment turns into playtime. From couch forts to car rides an…" at bounding box center [177, 161] width 137 height 53
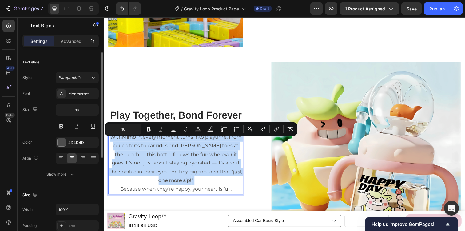
click at [178, 188] on p "Because when they’re happy, your heart is full." at bounding box center [177, 192] width 137 height 9
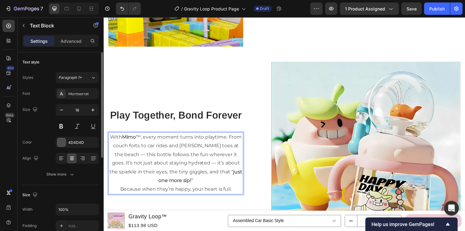
click at [178, 188] on p "Because when they’re happy, your heart is full." at bounding box center [177, 192] width 137 height 9
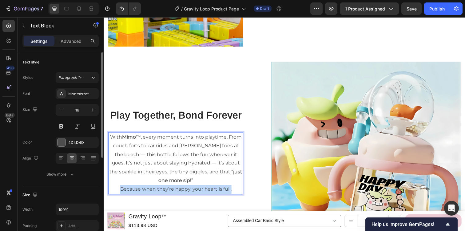
click at [178, 188] on p "Because when they’re happy, your heart is full." at bounding box center [177, 192] width 137 height 9
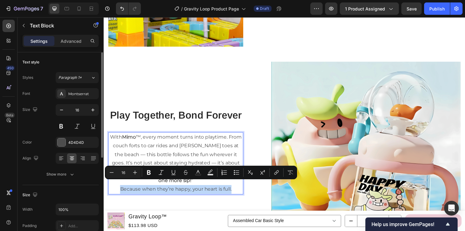
click at [178, 188] on p "Because when they’re happy, your heart is full." at bounding box center [177, 192] width 137 height 9
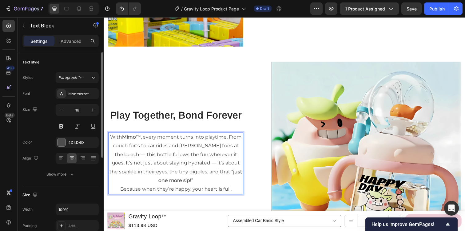
click at [110, 142] on p "With Mimo ™, every moment turns into playtime. From couch forts to car rides an…" at bounding box center [177, 161] width 137 height 53
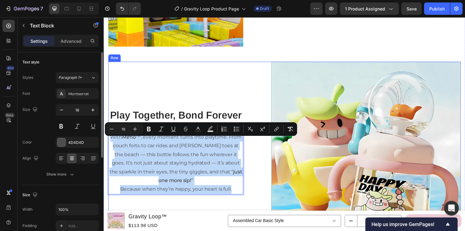
drag, startPoint x: 110, startPoint y: 142, endPoint x: 226, endPoint y: 194, distance: 126.1
click at [226, 194] on div "Play Together, Bond Forever Heading With Mimo ™, every moment turns into playti…" at bounding box center [177, 158] width 138 height 193
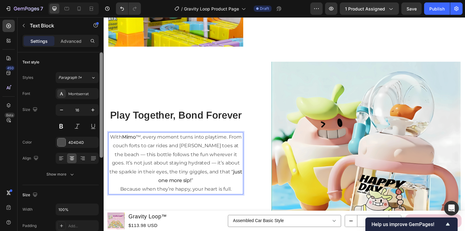
scroll to position [1045, 0]
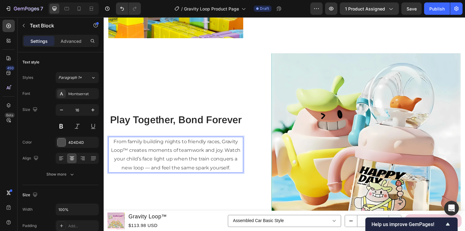
click at [150, 169] on p "From family building nights to friendly races, Gravity Loop™ creates moments of…" at bounding box center [177, 157] width 137 height 35
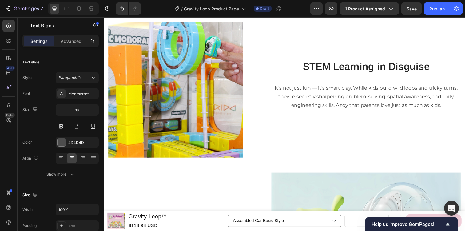
scroll to position [921, 0]
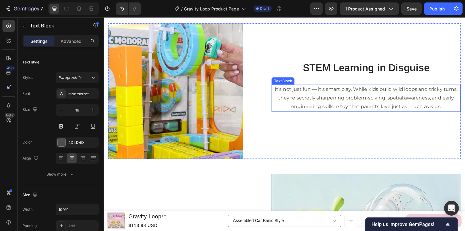
click at [322, 89] on p "It’s not just fun — it’s smart play. While kids build wild loops and tricky tur…" at bounding box center [372, 99] width 192 height 26
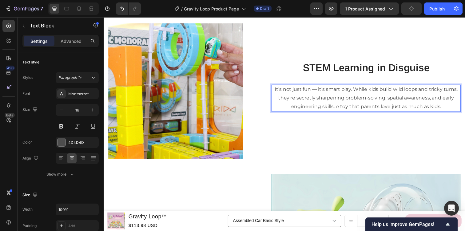
click at [321, 90] on p "It’s not just fun — it’s smart play. While kids build wild loops and tricky tur…" at bounding box center [372, 99] width 192 height 26
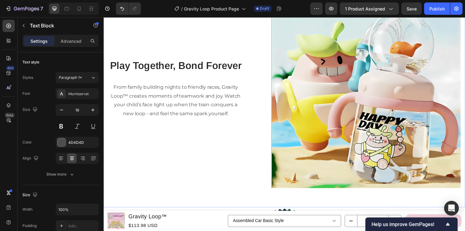
scroll to position [1101, 0]
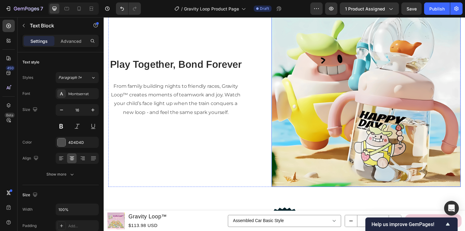
click at [322, 98] on img at bounding box center [371, 93] width 193 height 193
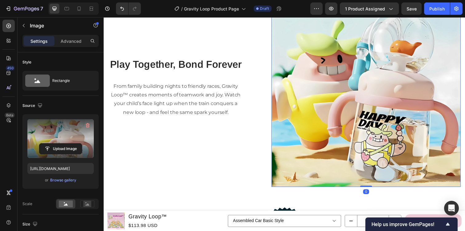
click at [64, 139] on label at bounding box center [60, 138] width 66 height 39
click at [64, 143] on input "file" at bounding box center [60, 148] width 42 height 10
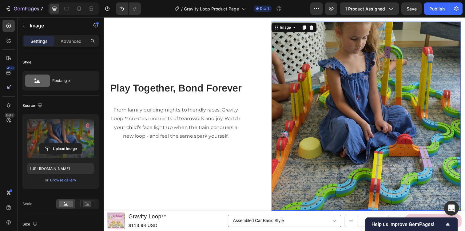
scroll to position [1071, 0]
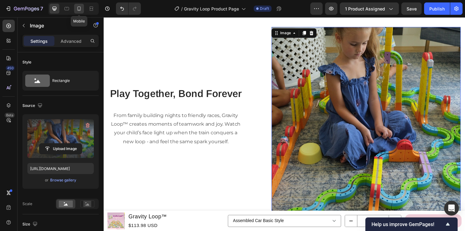
click at [76, 8] on icon at bounding box center [79, 9] width 6 height 6
type input "[URL][DOMAIN_NAME]"
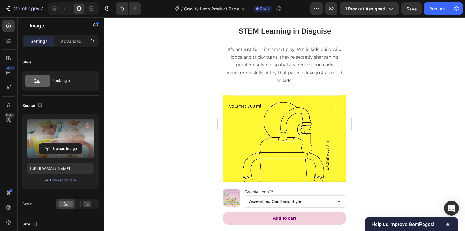
scroll to position [917, 0]
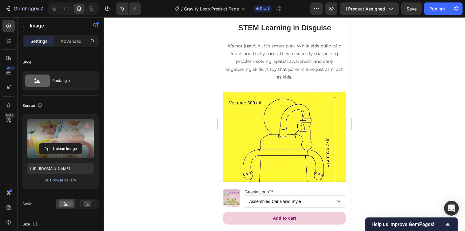
click at [63, 180] on div "Browse gallery" at bounding box center [63, 180] width 26 height 6
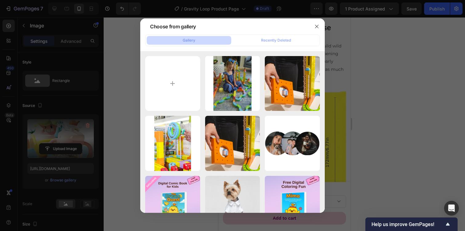
click at [335, 61] on div at bounding box center [232, 115] width 465 height 231
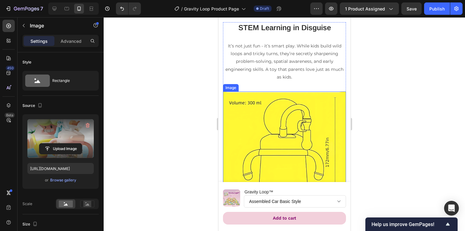
click at [318, 129] on img at bounding box center [284, 152] width 123 height 123
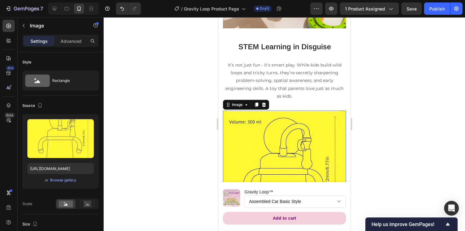
scroll to position [918, 0]
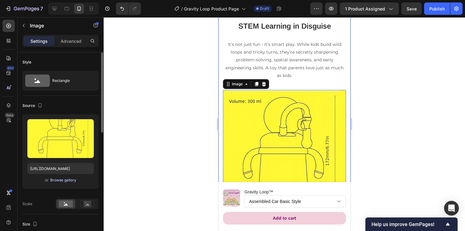
click at [65, 181] on div "Browse gallery" at bounding box center [63, 180] width 26 height 6
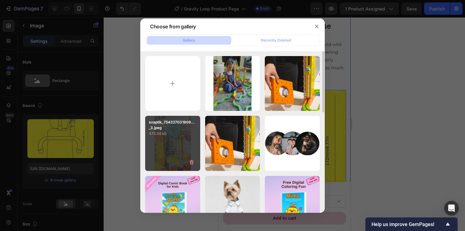
click at [181, 149] on div "snaptik_754327031909..._3.jpeg 475.08 kb" at bounding box center [172, 143] width 55 height 55
type input "[URL][DOMAIN_NAME]"
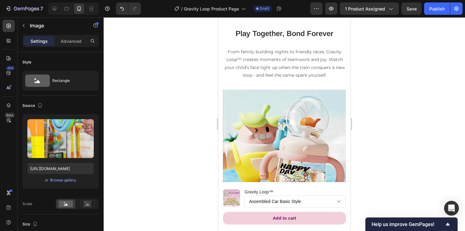
scroll to position [1122, 0]
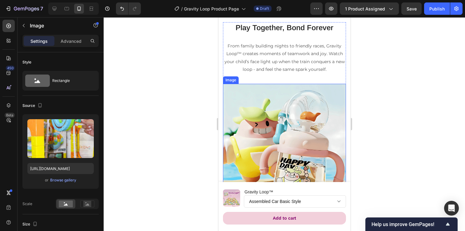
click at [281, 123] on img at bounding box center [284, 145] width 123 height 123
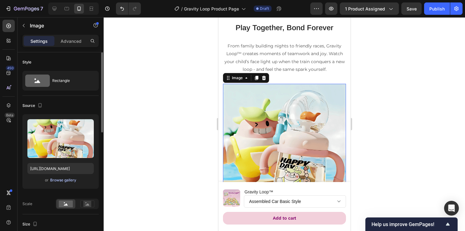
click at [62, 179] on div "Browse gallery" at bounding box center [63, 180] width 26 height 6
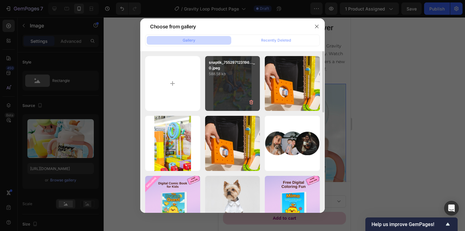
click at [223, 91] on div "snaptik_755297123196..._0.jpeg 588.58 kb" at bounding box center [232, 83] width 55 height 55
type input "[URL][DOMAIN_NAME]"
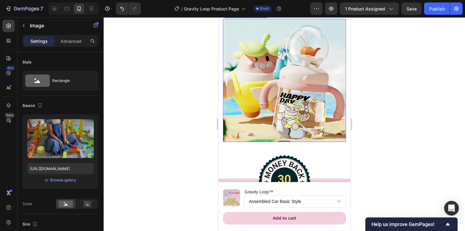
scroll to position [1174, 0]
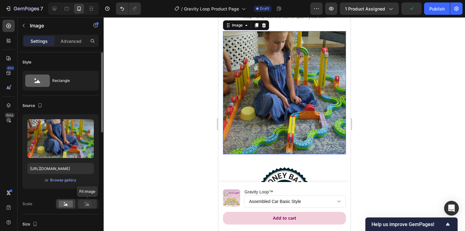
click at [89, 201] on rect at bounding box center [87, 204] width 8 height 6
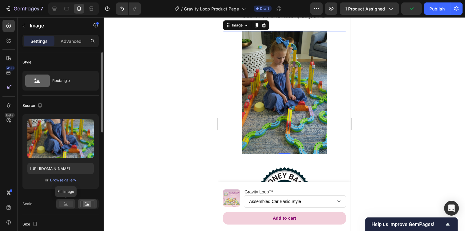
click at [65, 204] on rect at bounding box center [66, 203] width 14 height 7
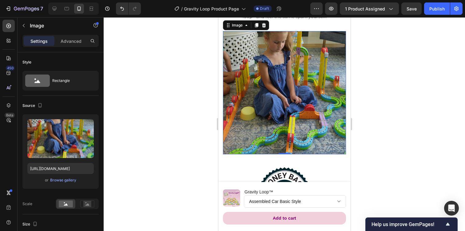
click at [255, 90] on img at bounding box center [284, 92] width 123 height 123
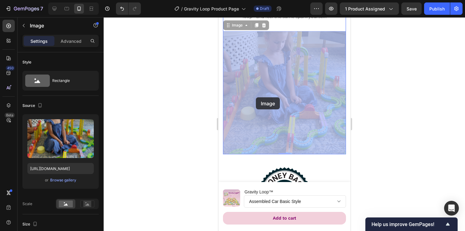
drag, startPoint x: 255, startPoint y: 90, endPoint x: 256, endPoint y: 97, distance: 7.8
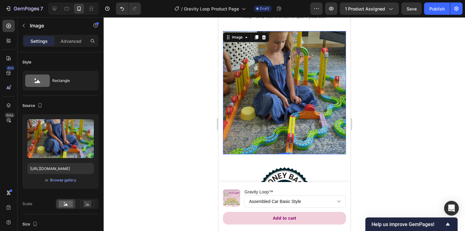
scroll to position [1163, 0]
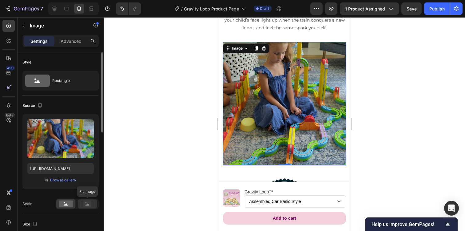
click at [89, 202] on rect at bounding box center [87, 204] width 8 height 6
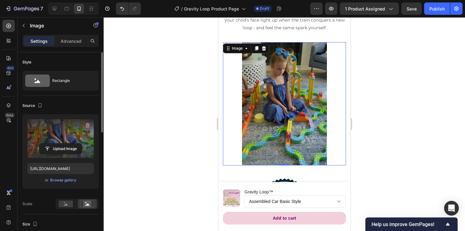
click at [69, 131] on label at bounding box center [60, 138] width 66 height 39
click at [69, 143] on input "file" at bounding box center [60, 148] width 42 height 10
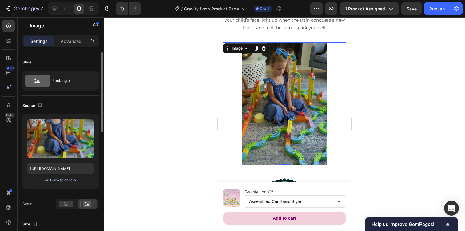
click at [70, 182] on div "Browse gallery" at bounding box center [63, 180] width 26 height 6
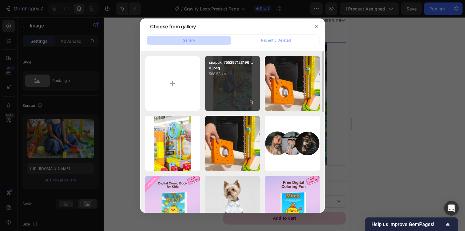
click at [228, 81] on div "snaptik_755297123196..._0.jpeg 588.58 kb" at bounding box center [232, 83] width 55 height 55
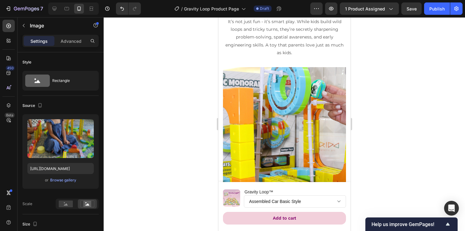
scroll to position [943, 0]
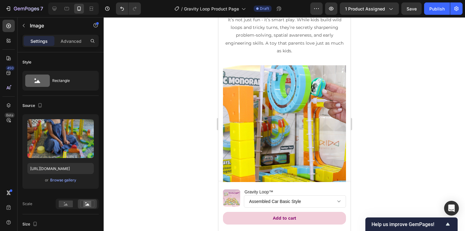
click at [276, 137] on img at bounding box center [284, 126] width 123 height 123
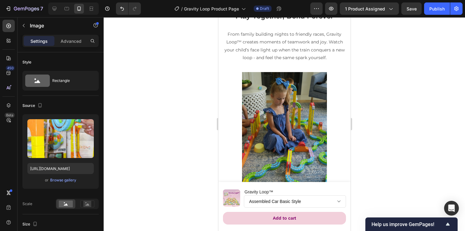
scroll to position [1134, 0]
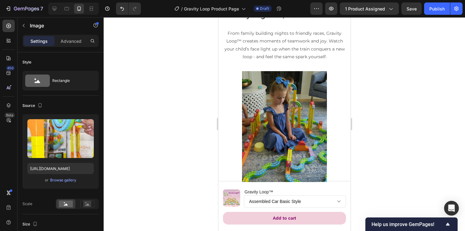
click at [276, 137] on img at bounding box center [284, 132] width 123 height 123
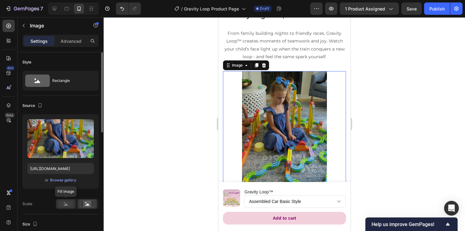
click at [65, 204] on rect at bounding box center [66, 203] width 14 height 7
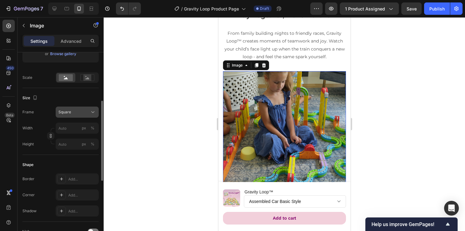
scroll to position [127, 0]
click at [65, 178] on div at bounding box center [61, 178] width 9 height 9
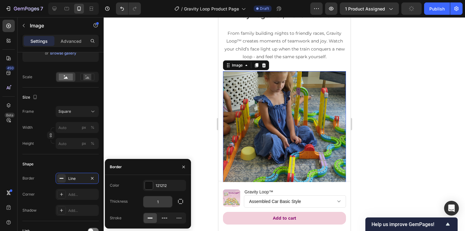
click at [162, 203] on input "1" at bounding box center [157, 201] width 29 height 11
type input "3"
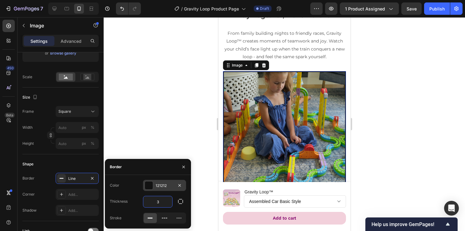
click at [148, 186] on div at bounding box center [149, 185] width 8 height 8
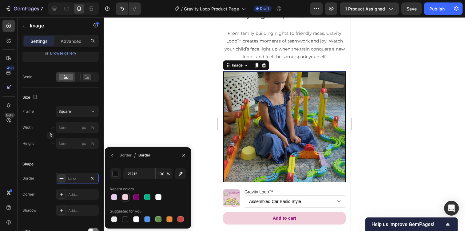
click at [127, 196] on div at bounding box center [125, 197] width 6 height 6
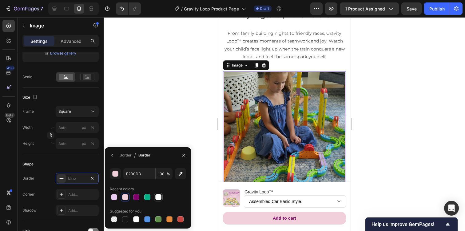
click at [158, 196] on div at bounding box center [158, 197] width 6 height 6
type input "FFFFFF"
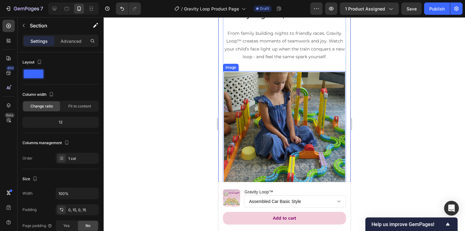
click at [241, 95] on img at bounding box center [284, 132] width 123 height 123
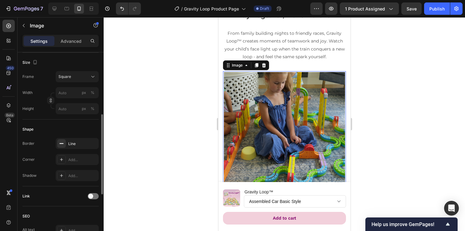
scroll to position [181, 0]
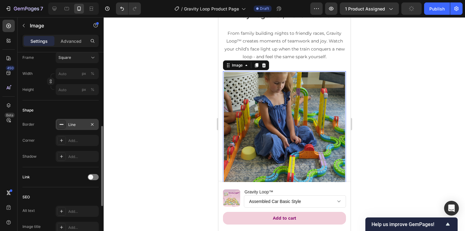
click at [78, 124] on div "Line" at bounding box center [77, 125] width 18 height 6
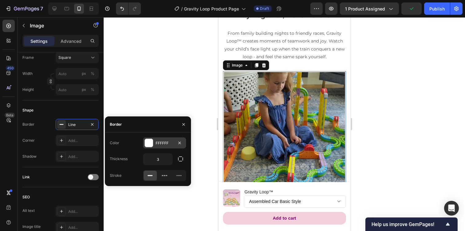
click at [148, 138] on div "FFFFFF" at bounding box center [164, 142] width 43 height 11
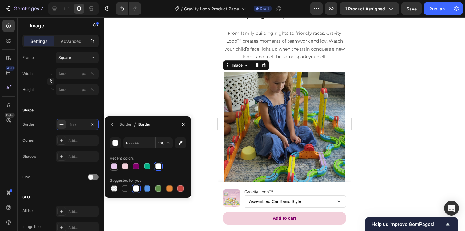
click at [117, 165] on div at bounding box center [114, 166] width 6 height 6
type input "E9C9EF"
click at [281, 56] on p "From family building nights to friendly races, Gravity Loop™ creates moments of…" at bounding box center [284, 45] width 122 height 31
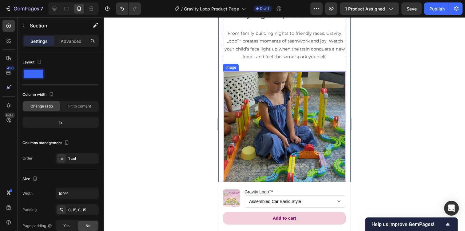
click at [247, 105] on img at bounding box center [284, 132] width 123 height 123
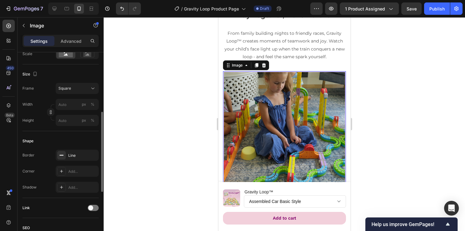
scroll to position [163, 0]
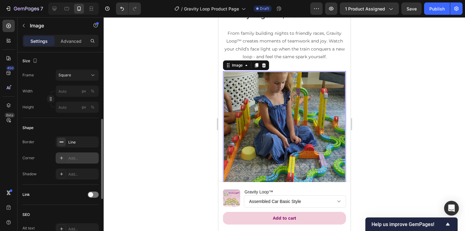
click at [72, 158] on div "Add..." at bounding box center [82, 158] width 29 height 6
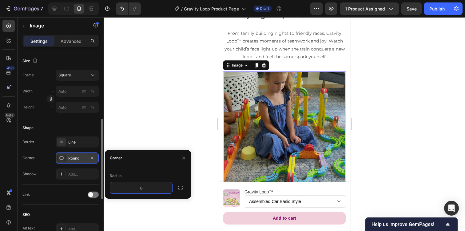
click at [230, 141] on img at bounding box center [284, 132] width 123 height 123
click at [243, 98] on img at bounding box center [284, 132] width 123 height 123
click at [174, 157] on div "Corner" at bounding box center [148, 158] width 86 height 16
click at [176, 157] on div "Corner" at bounding box center [148, 158] width 86 height 16
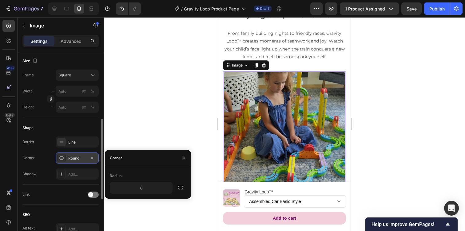
click at [232, 78] on img at bounding box center [284, 132] width 123 height 123
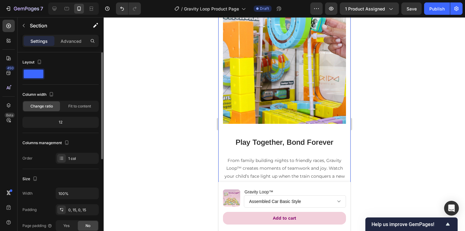
scroll to position [1004, 0]
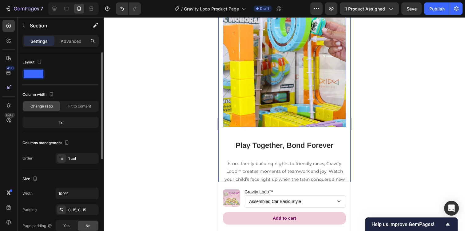
click at [261, 113] on img at bounding box center [284, 65] width 123 height 123
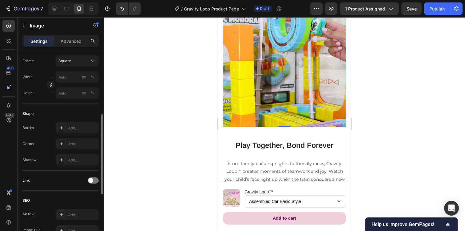
scroll to position [179, 0]
click at [75, 126] on div "Add..." at bounding box center [82, 126] width 29 height 6
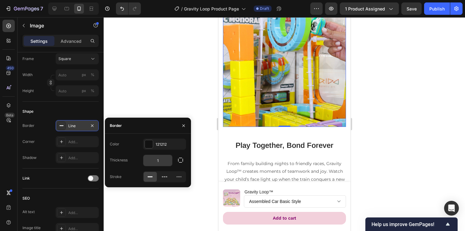
click at [168, 158] on input "1" at bounding box center [157, 160] width 29 height 11
click at [150, 145] on div at bounding box center [149, 144] width 8 height 8
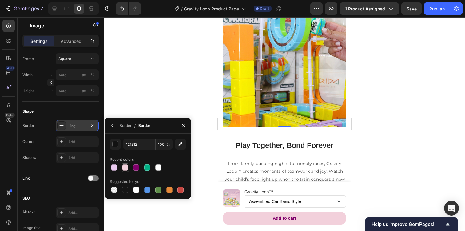
click at [126, 168] on div at bounding box center [125, 167] width 6 height 6
type input "F2D0DB"
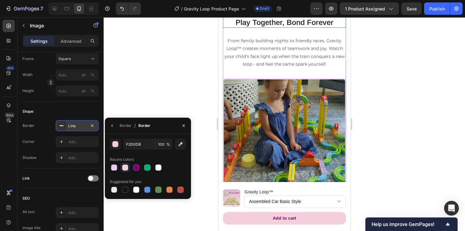
scroll to position [1166, 0]
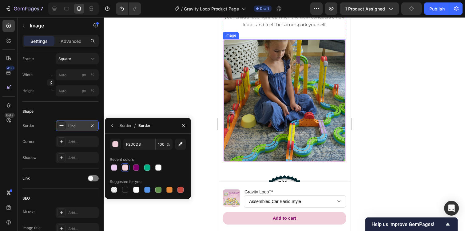
click at [271, 100] on img at bounding box center [284, 100] width 123 height 123
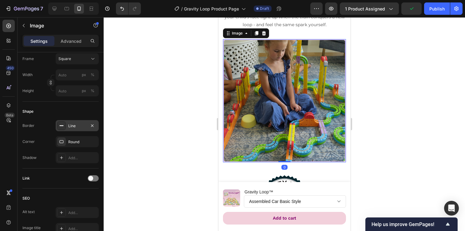
click at [77, 126] on div "Line" at bounding box center [77, 126] width 18 height 6
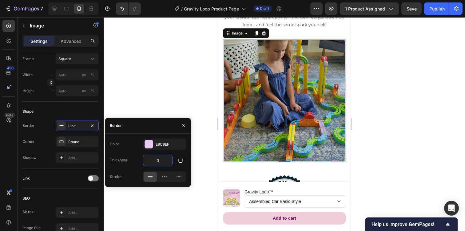
click at [163, 162] on input "3" at bounding box center [157, 160] width 29 height 11
type input "4"
click at [287, 105] on img at bounding box center [284, 100] width 123 height 123
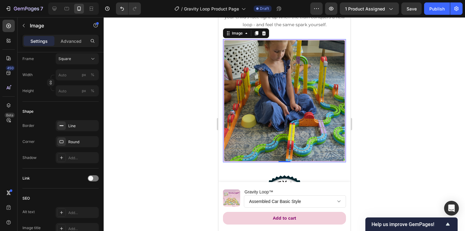
click at [287, 105] on img at bounding box center [284, 100] width 123 height 123
click at [298, 79] on img at bounding box center [284, 100] width 123 height 123
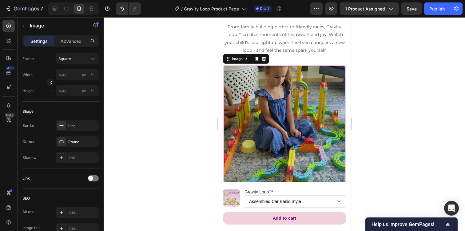
scroll to position [1130, 0]
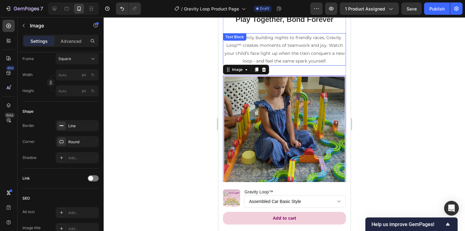
click at [305, 62] on p "From family building nights to friendly races, Gravity Loop™ creates moments of…" at bounding box center [284, 49] width 122 height 31
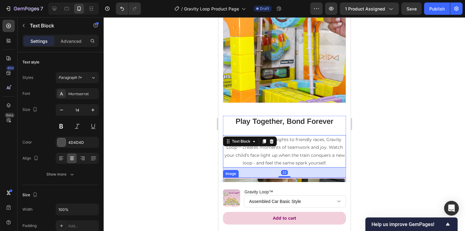
scroll to position [1027, 0]
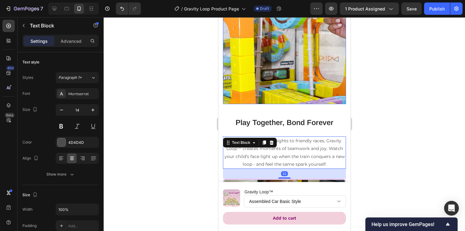
click at [293, 98] on img at bounding box center [284, 42] width 123 height 123
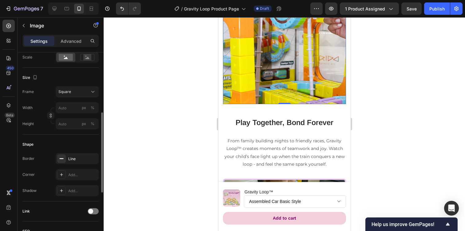
scroll to position [147, 0]
click at [79, 157] on div "Line" at bounding box center [77, 159] width 18 height 6
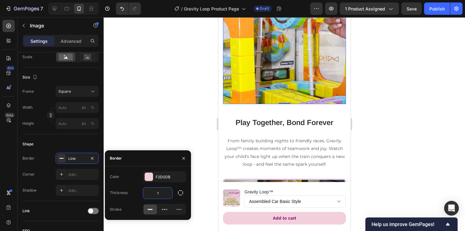
click at [159, 192] on input "1" at bounding box center [157, 192] width 29 height 11
type input "4"
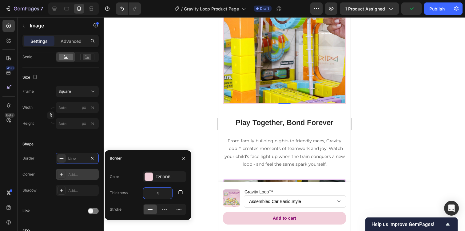
click at [84, 175] on div "Add..." at bounding box center [82, 175] width 29 height 6
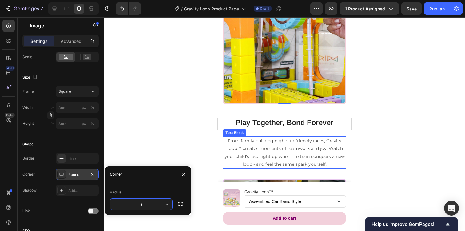
click at [242, 139] on p "From family building nights to friendly races, Gravity Loop™ creates moments of…" at bounding box center [284, 152] width 122 height 31
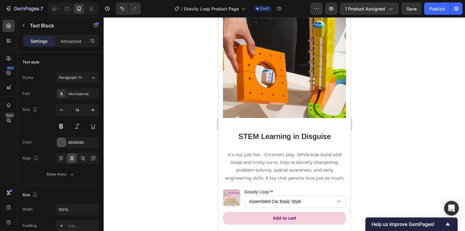
scroll to position [802, 0]
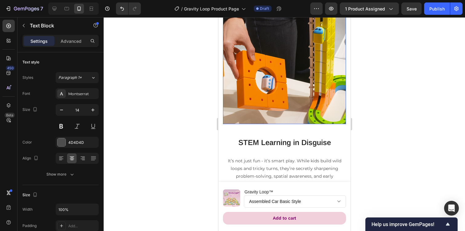
click at [245, 106] on img at bounding box center [284, 62] width 123 height 123
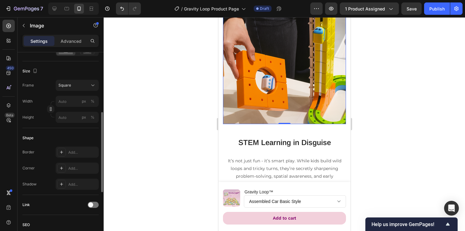
scroll to position [154, 0]
click at [74, 148] on div "Add..." at bounding box center [77, 151] width 43 height 11
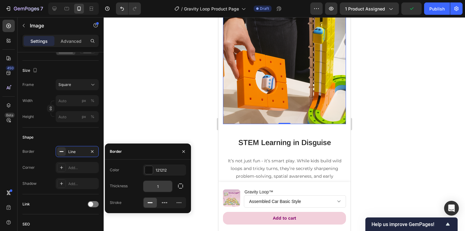
click at [153, 187] on input "1" at bounding box center [157, 186] width 29 height 11
type input "4"
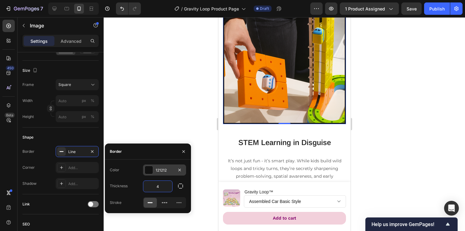
click at [150, 170] on div at bounding box center [149, 170] width 8 height 8
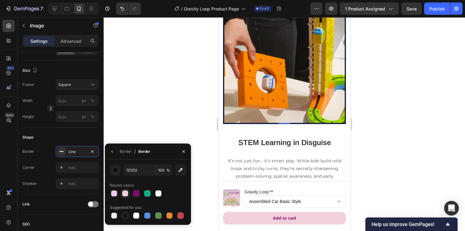
click at [123, 194] on div at bounding box center [125, 193] width 6 height 6
type input "F2D0DB"
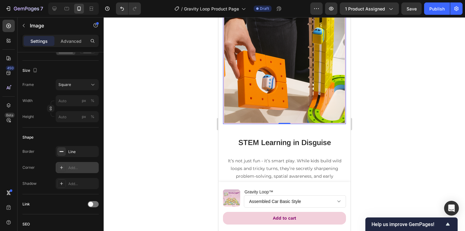
click at [77, 168] on div "Add..." at bounding box center [82, 168] width 29 height 6
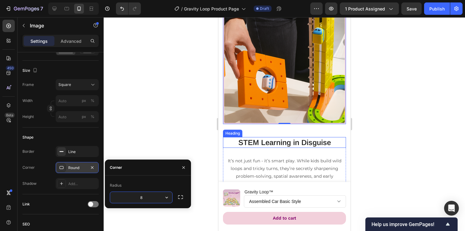
click at [247, 139] on p "STEM Learning in Disguise" at bounding box center [284, 143] width 122 height 10
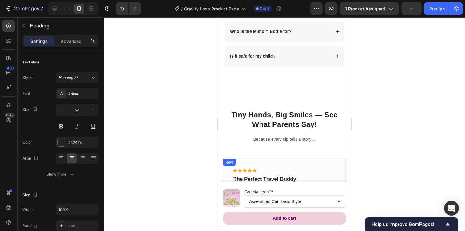
scroll to position [1393, 0]
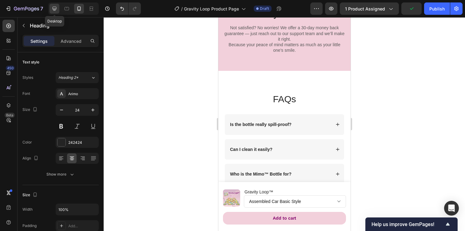
click at [54, 8] on icon at bounding box center [54, 9] width 6 height 6
type input "33"
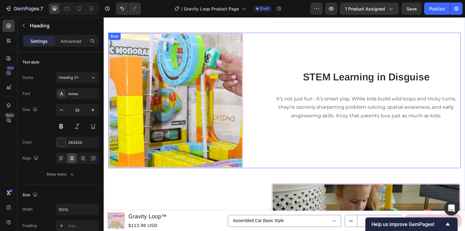
scroll to position [916, 0]
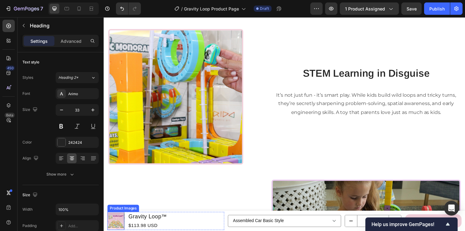
click at [117, 222] on img at bounding box center [115, 224] width 17 height 17
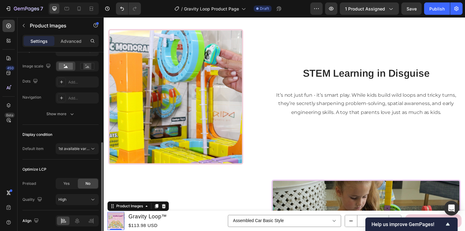
scroll to position [126, 0]
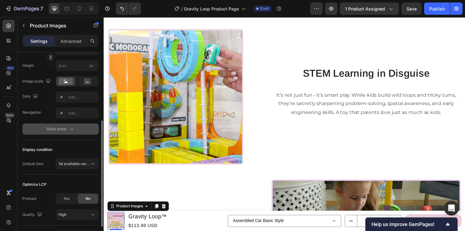
click at [72, 129] on icon "button" at bounding box center [71, 129] width 3 height 2
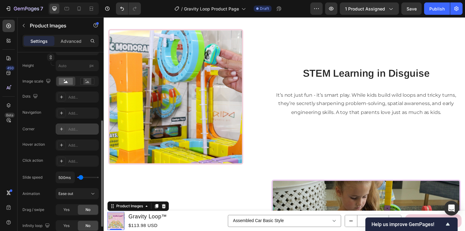
click at [74, 131] on div "Add..." at bounding box center [82, 129] width 29 height 6
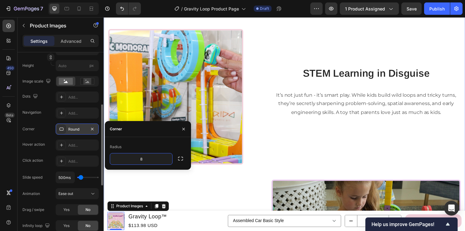
click at [186, 181] on div "Defy Gravity, Defy Limits Heading Forget ordinary toy trains. Gravity Loop™ let…" at bounding box center [288, 94] width 360 height 564
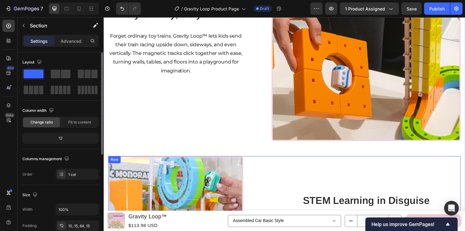
scroll to position [776, 0]
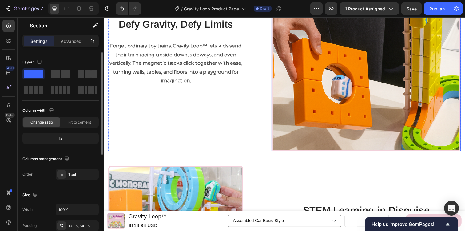
click at [280, 117] on img at bounding box center [371, 57] width 193 height 193
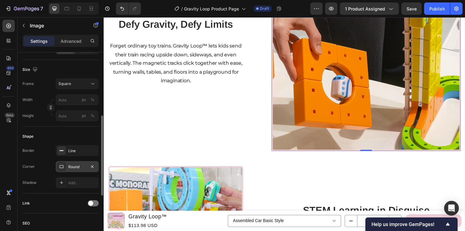
scroll to position [155, 0]
click at [78, 152] on div "Line" at bounding box center [77, 151] width 18 height 6
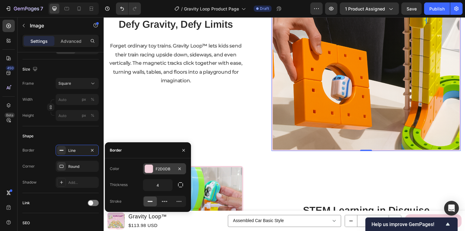
click at [149, 170] on div at bounding box center [149, 169] width 8 height 8
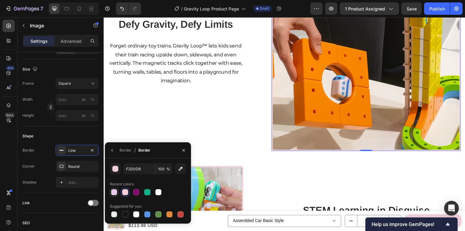
click at [114, 192] on div at bounding box center [114, 192] width 6 height 6
type input "E9C9EF"
click at [215, 133] on div "Defy Gravity, Defy Limits Heading Forget ordinary toy trains. Gravity Loop™ let…" at bounding box center [177, 57] width 138 height 193
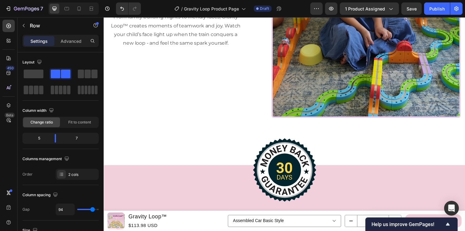
scroll to position [1166, 0]
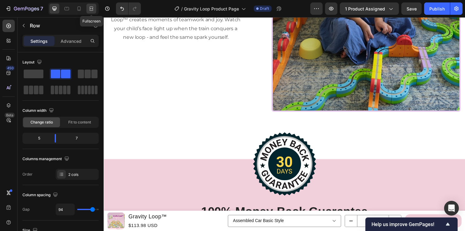
click at [92, 8] on icon at bounding box center [92, 9] width 2 height 2
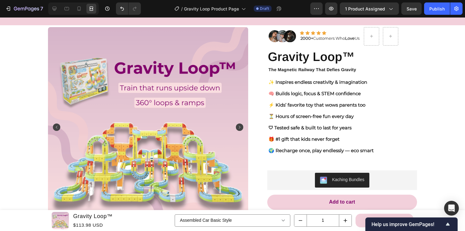
scroll to position [24, 0]
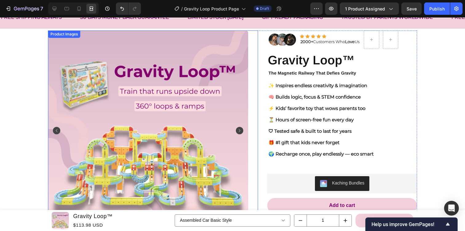
click at [238, 127] on rect "Carousel Next Arrow" at bounding box center [239, 130] width 7 height 7
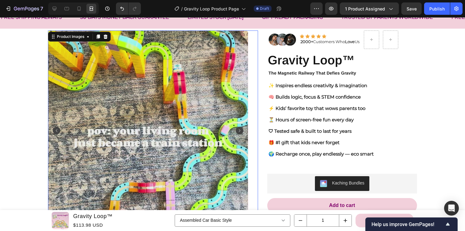
click at [238, 127] on rect "Carousel Next Arrow" at bounding box center [239, 130] width 7 height 7
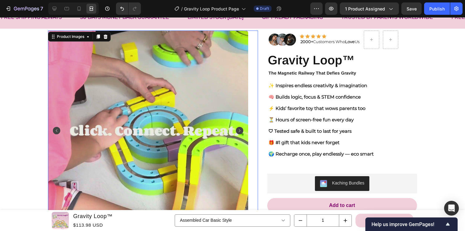
click at [238, 127] on rect "Carousel Next Arrow" at bounding box center [239, 130] width 7 height 7
click at [59, 130] on rect "Carousel Back Arrow" at bounding box center [56, 130] width 7 height 7
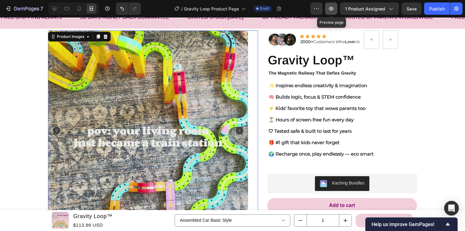
click at [332, 8] on icon "button" at bounding box center [332, 9] width 2 height 2
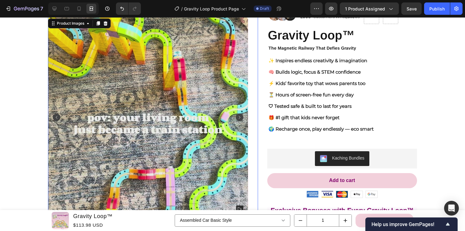
scroll to position [49, 0]
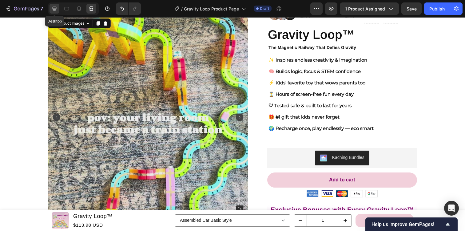
click at [56, 8] on icon at bounding box center [55, 9] width 4 height 4
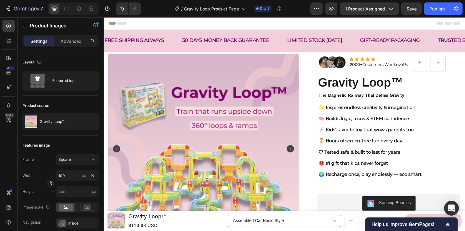
click at [207, 142] on img at bounding box center [205, 151] width 195 height 195
click at [296, 146] on img at bounding box center [205, 151] width 195 height 195
click at [294, 149] on rect "Carousel Next Arrow" at bounding box center [294, 151] width 7 height 7
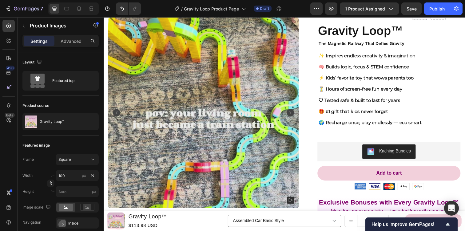
scroll to position [59, 0]
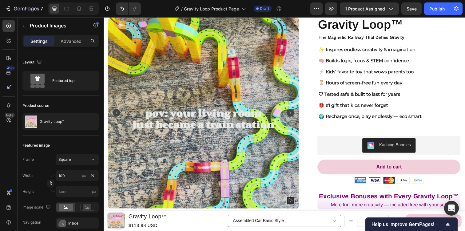
click at [169, 107] on img at bounding box center [205, 114] width 195 height 195
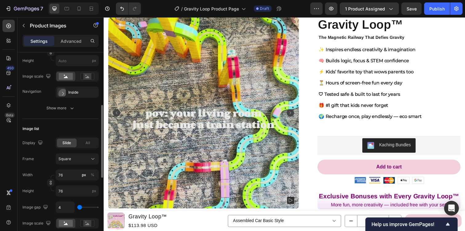
scroll to position [118, 0]
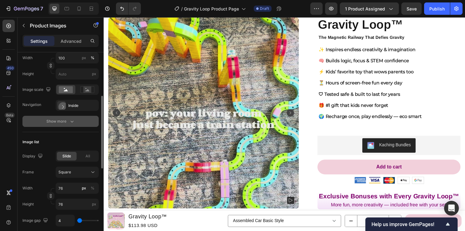
click at [73, 118] on button "Show more" at bounding box center [60, 121] width 76 height 11
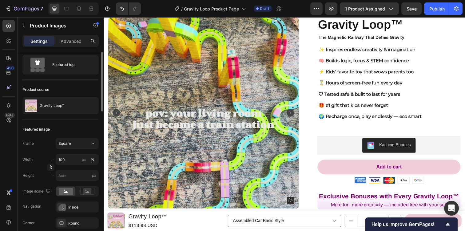
scroll to position [0, 0]
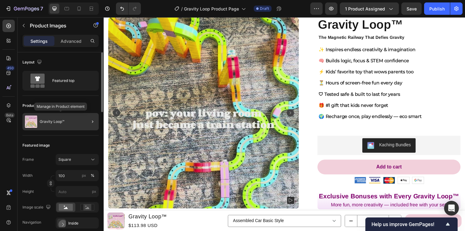
click at [70, 123] on div "Gravity Loop™" at bounding box center [60, 121] width 76 height 17
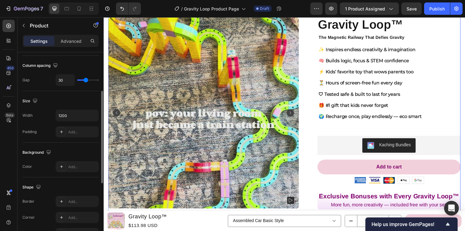
scroll to position [88, 0]
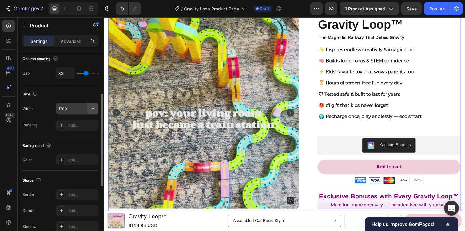
click at [88, 111] on button "button" at bounding box center [92, 108] width 11 height 11
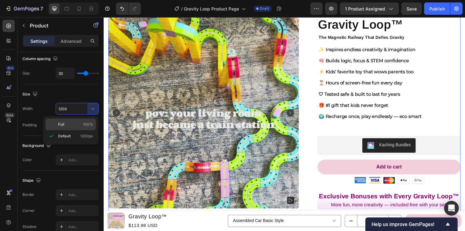
click at [70, 122] on p "Full 100%" at bounding box center [75, 125] width 35 height 6
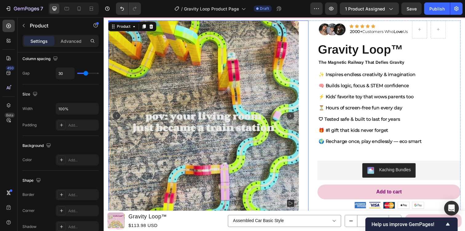
scroll to position [38, 0]
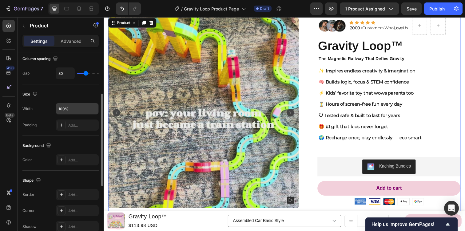
click at [83, 112] on input "100%" at bounding box center [77, 108] width 42 height 11
click at [94, 108] on icon "button" at bounding box center [93, 109] width 6 height 6
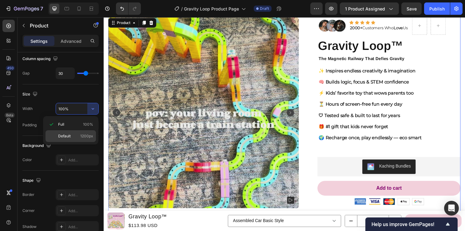
click at [76, 137] on p "Default 1200px" at bounding box center [75, 136] width 35 height 6
type input "1200"
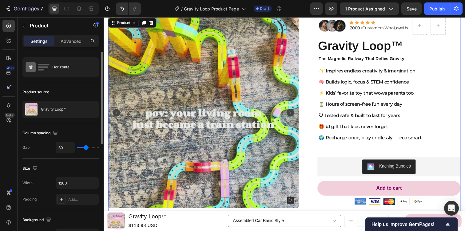
scroll to position [0, 0]
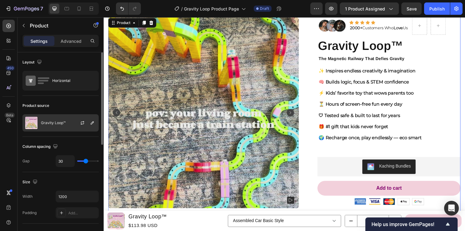
click at [71, 123] on div "Gravity Loop™" at bounding box center [60, 122] width 76 height 17
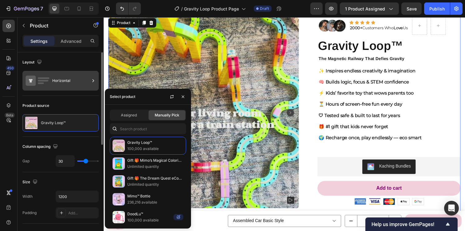
click at [62, 80] on div "Horizontal" at bounding box center [71, 81] width 38 height 14
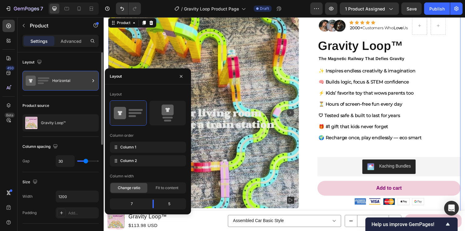
click at [62, 80] on div "Horizontal" at bounding box center [71, 81] width 38 height 14
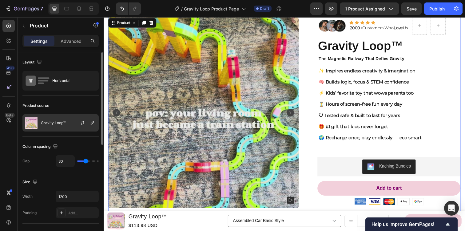
click at [62, 123] on p "Gravity Loop™" at bounding box center [53, 123] width 25 height 4
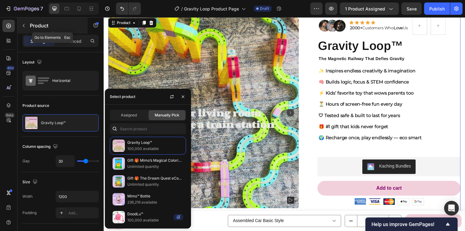
click at [22, 26] on icon "button" at bounding box center [23, 25] width 5 height 5
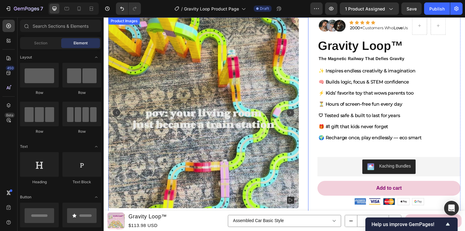
click at [146, 106] on img at bounding box center [205, 114] width 195 height 195
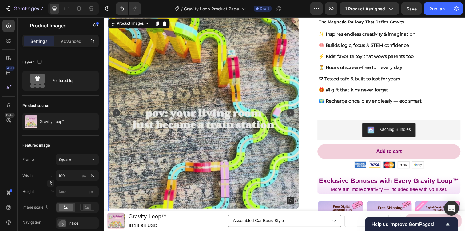
scroll to position [52, 0]
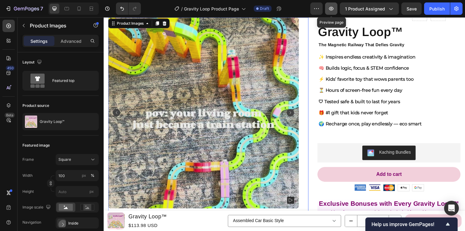
click at [331, 11] on icon "button" at bounding box center [331, 9] width 6 height 6
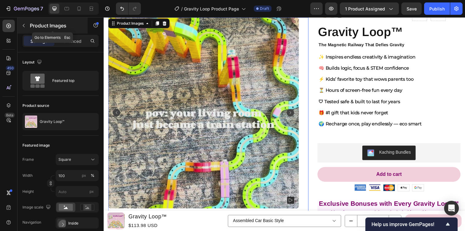
click at [57, 26] on p "Product Images" at bounding box center [56, 25] width 52 height 7
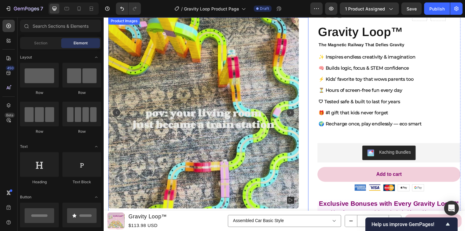
click at [159, 151] on img at bounding box center [205, 114] width 195 height 195
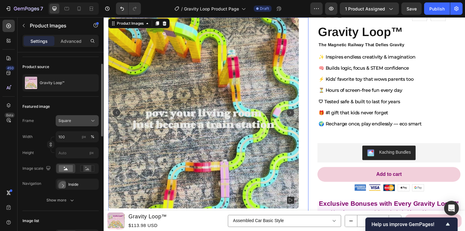
scroll to position [42, 0]
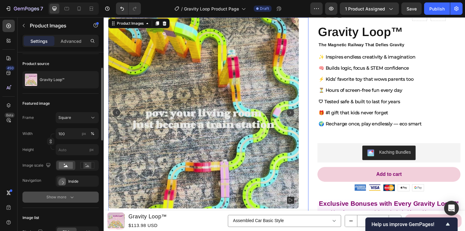
click at [72, 195] on icon "button" at bounding box center [72, 197] width 6 height 6
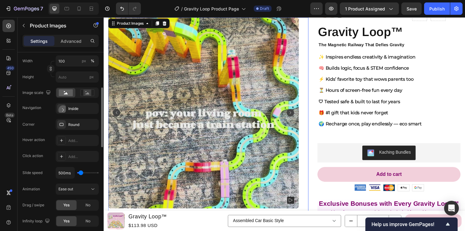
scroll to position [119, 0]
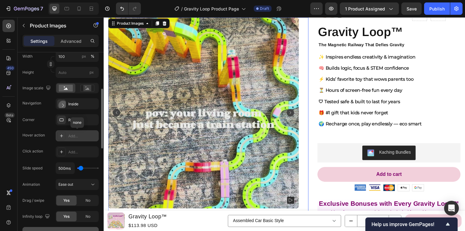
click at [75, 137] on div "Add..." at bounding box center [82, 136] width 29 height 6
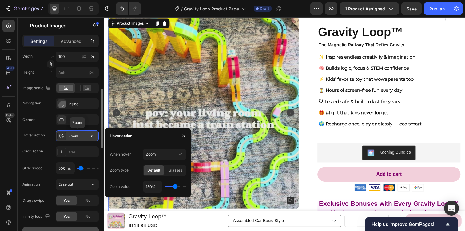
click at [75, 137] on div "Zoom" at bounding box center [77, 136] width 18 height 6
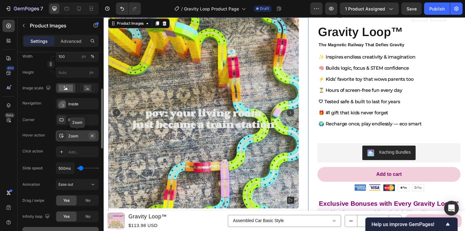
click at [90, 136] on icon "button" at bounding box center [92, 135] width 5 height 5
click at [80, 120] on div "Round" at bounding box center [77, 120] width 18 height 6
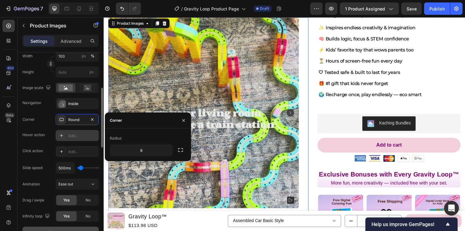
scroll to position [118, 0]
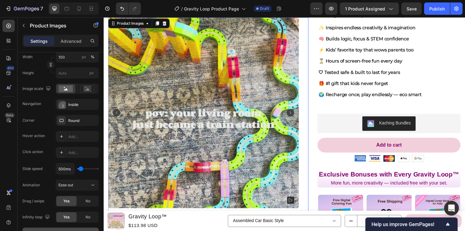
type input "850ms"
type input "850"
type input "1250ms"
type input "1250"
type input "1200ms"
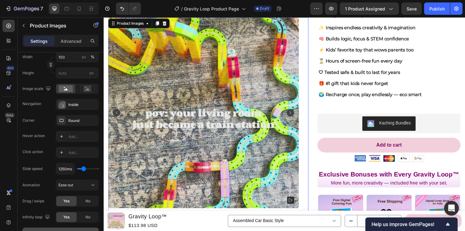
type input "1200"
type input "1150ms"
type input "1150"
type input "1100ms"
type input "1100"
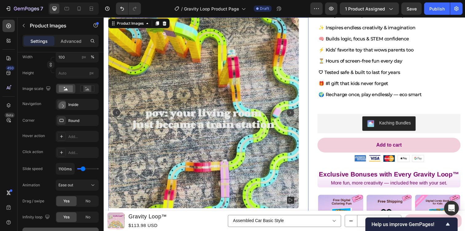
click at [83, 168] on input "range" at bounding box center [88, 168] width 22 height 1
click at [297, 114] on rect "Carousel Next Arrow" at bounding box center [294, 114] width 7 height 7
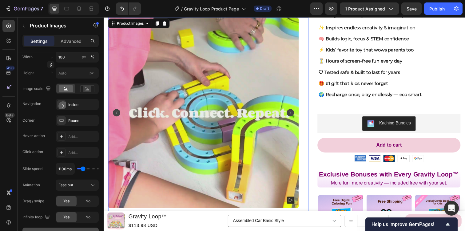
click at [297, 114] on rect "Carousel Next Arrow" at bounding box center [294, 114] width 7 height 7
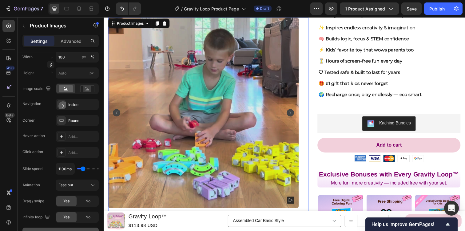
click at [297, 114] on rect "Carousel Next Arrow" at bounding box center [294, 114] width 7 height 7
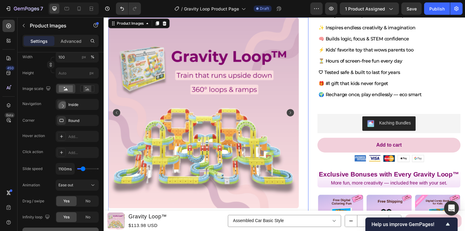
click at [297, 114] on rect "Carousel Next Arrow" at bounding box center [294, 114] width 7 height 7
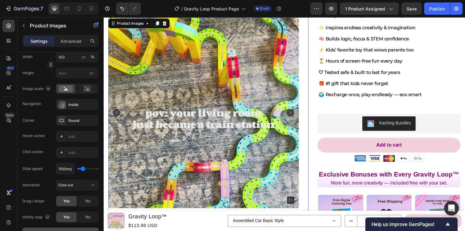
click at [297, 114] on rect "Carousel Next Arrow" at bounding box center [294, 114] width 7 height 7
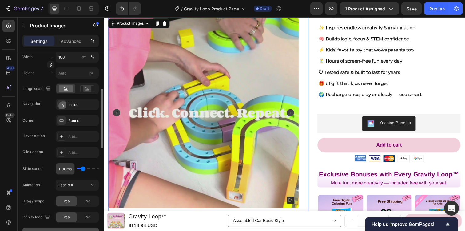
click at [65, 169] on input "1100ms" at bounding box center [65, 168] width 18 height 11
type input "5ms"
type input "100"
type input "ms"
type input "1100"
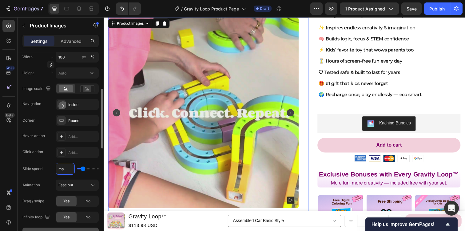
type input "6ms"
type input "100"
type input "600ms"
type input "600"
type input "600ms"
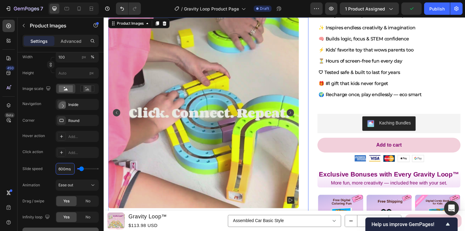
click at [296, 112] on rect "Carousel Next Arrow" at bounding box center [294, 114] width 7 height 7
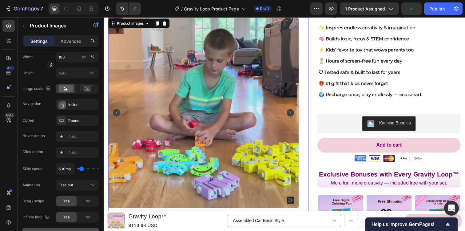
click at [296, 112] on rect "Carousel Next Arrow" at bounding box center [294, 114] width 7 height 7
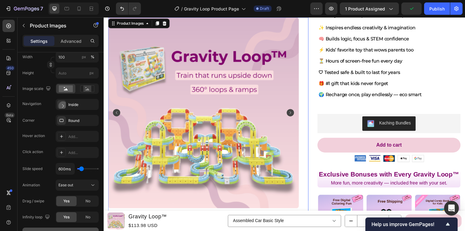
click at [296, 112] on rect "Carousel Next Arrow" at bounding box center [294, 114] width 7 height 7
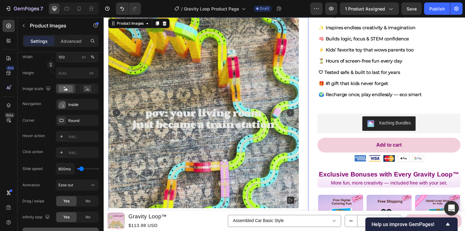
click at [296, 112] on rect "Carousel Next Arrow" at bounding box center [294, 114] width 7 height 7
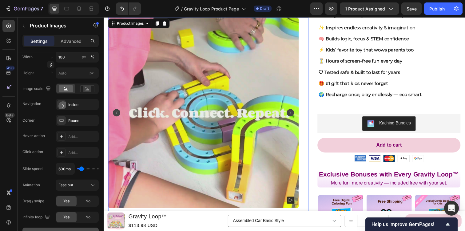
click at [296, 112] on rect "Carousel Next Arrow" at bounding box center [294, 114] width 7 height 7
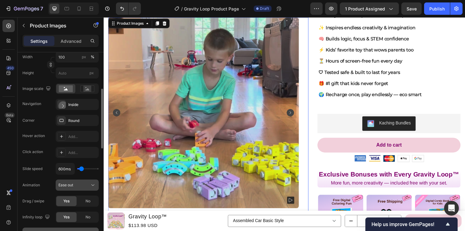
click at [92, 181] on button "Ease out" at bounding box center [77, 184] width 43 height 11
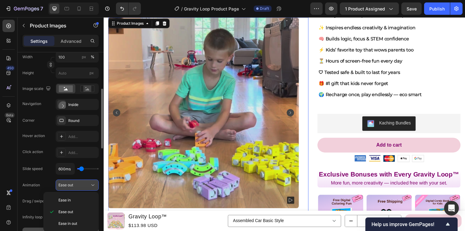
click at [96, 183] on button "Ease out" at bounding box center [77, 184] width 43 height 11
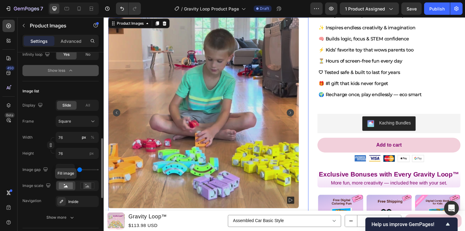
scroll to position [283, 0]
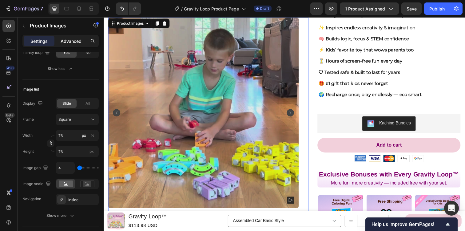
click at [73, 39] on p "Advanced" at bounding box center [71, 41] width 21 height 6
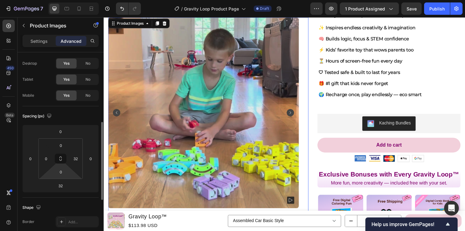
scroll to position [0, 0]
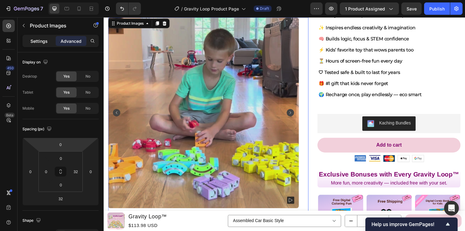
click at [43, 39] on p "Settings" at bounding box center [38, 41] width 17 height 6
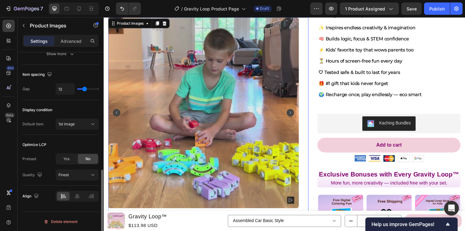
scroll to position [332, 0]
click at [65, 156] on span "Yes" at bounding box center [66, 159] width 6 height 6
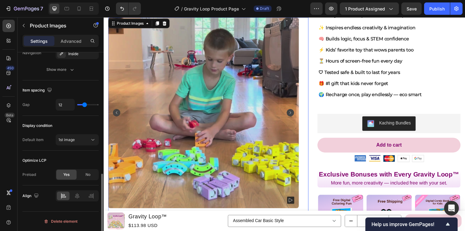
scroll to position [316, 0]
click at [82, 172] on div "No" at bounding box center [88, 175] width 20 height 10
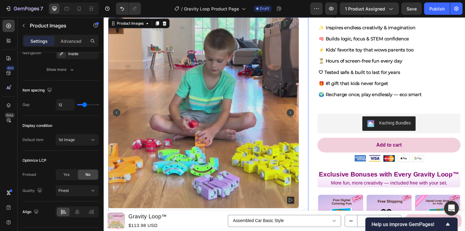
click at [187, 132] on img at bounding box center [205, 114] width 195 height 195
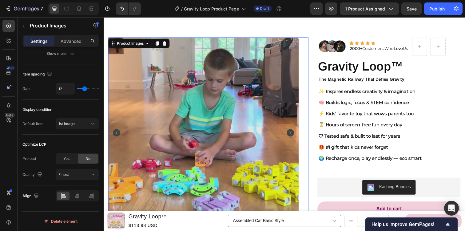
scroll to position [0, 0]
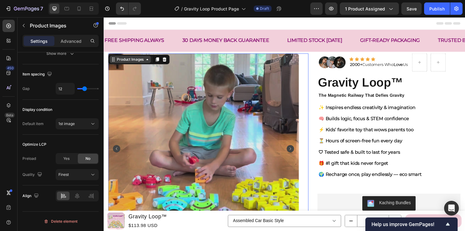
click at [116, 63] on div "Product Images" at bounding box center [131, 61] width 30 height 6
click at [154, 87] on img at bounding box center [205, 151] width 195 height 195
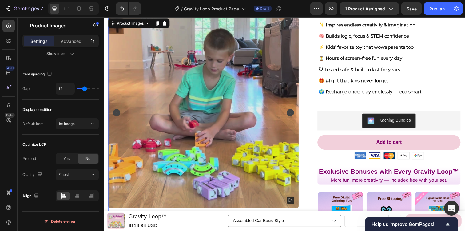
scroll to position [89, 0]
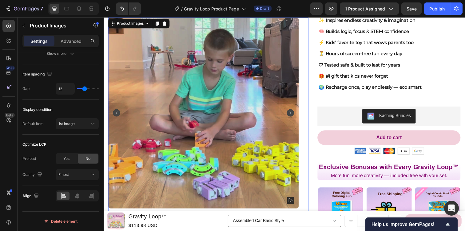
click at [295, 201] on rect at bounding box center [294, 203] width 7 height 7
click at [231, 127] on img at bounding box center [205, 114] width 195 height 195
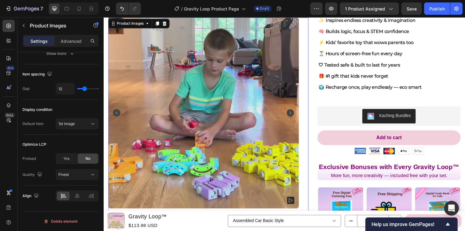
click at [231, 127] on img at bounding box center [205, 114] width 195 height 195
click at [294, 114] on icon "Carousel Next Arrow" at bounding box center [295, 114] width 2 height 3
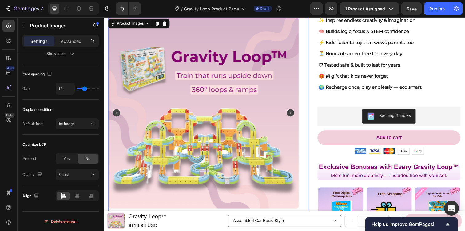
click at [294, 114] on icon "Carousel Next Arrow" at bounding box center [295, 114] width 2 height 3
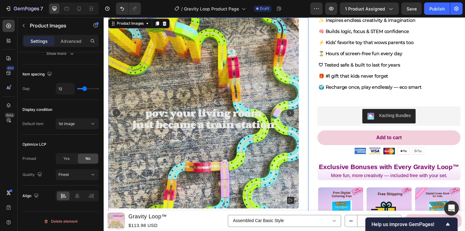
click at [294, 114] on icon "Carousel Next Arrow" at bounding box center [295, 114] width 2 height 3
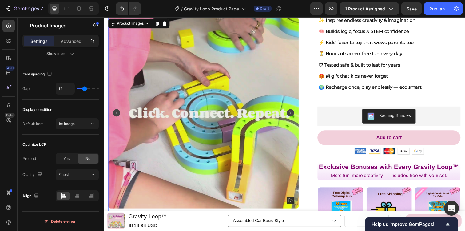
click at [160, 119] on img at bounding box center [205, 114] width 195 height 195
click at [118, 111] on rect "Carousel Back Arrow" at bounding box center [116, 114] width 7 height 7
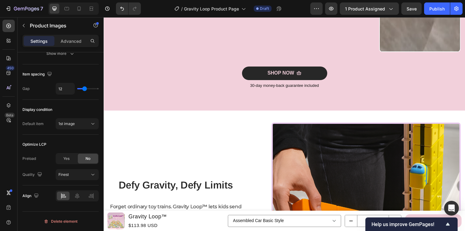
scroll to position [584, 0]
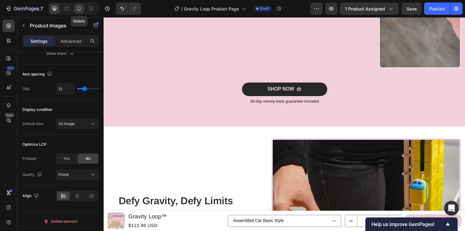
click at [81, 8] on icon at bounding box center [79, 9] width 6 height 6
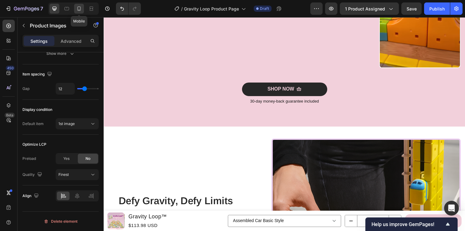
type input "8"
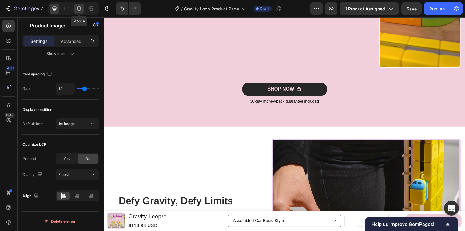
type input "8"
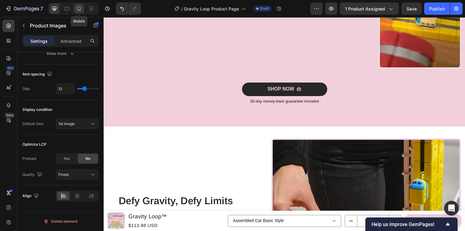
type input "8"
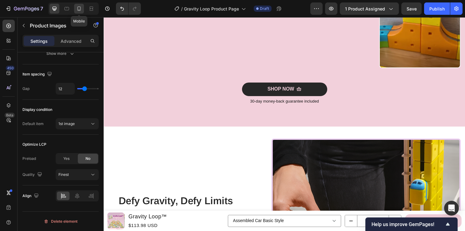
type input "8"
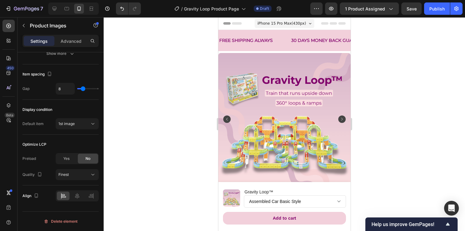
click at [342, 120] on rect "Carousel Next Arrow" at bounding box center [341, 118] width 7 height 7
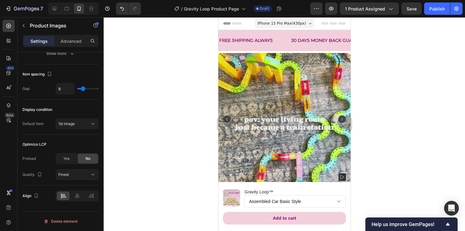
click at [295, 115] on img at bounding box center [284, 119] width 132 height 132
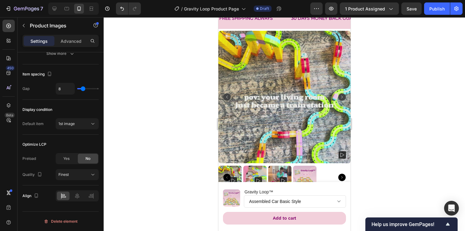
scroll to position [34, 0]
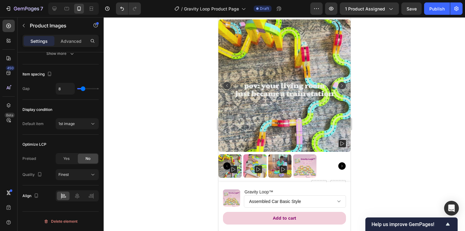
click at [259, 166] on rect at bounding box center [258, 169] width 7 height 7
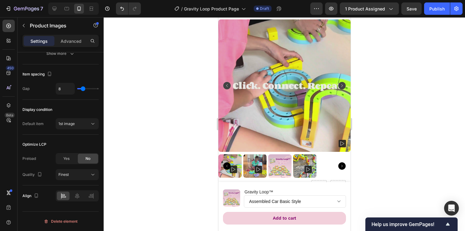
click at [259, 166] on rect at bounding box center [258, 169] width 7 height 7
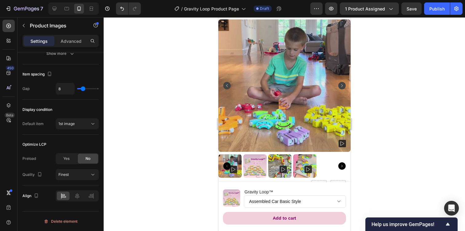
click at [259, 166] on img at bounding box center [254, 165] width 23 height 23
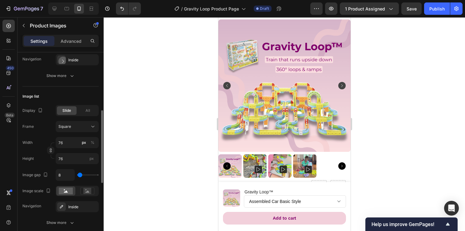
scroll to position [159, 0]
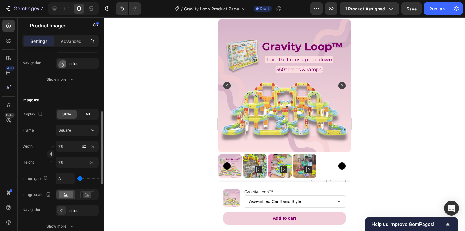
click at [87, 118] on div "All" at bounding box center [88, 114] width 20 height 9
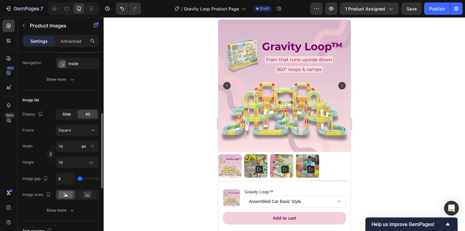
click at [65, 113] on span "Slide" at bounding box center [66, 114] width 9 height 6
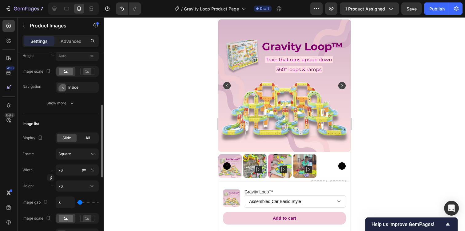
scroll to position [129, 0]
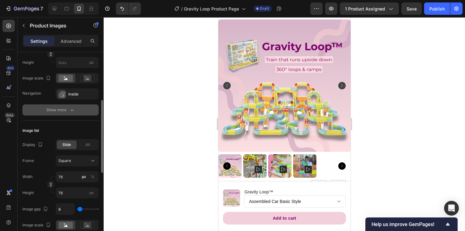
click at [72, 110] on icon "button" at bounding box center [72, 110] width 6 height 6
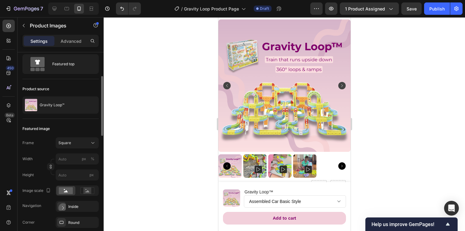
scroll to position [0, 0]
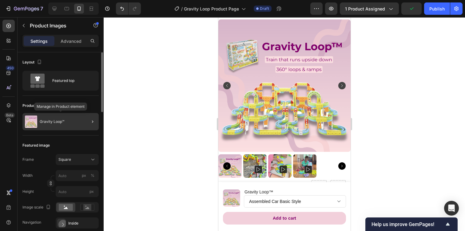
click at [72, 124] on div "Gravity Loop™" at bounding box center [60, 121] width 76 height 17
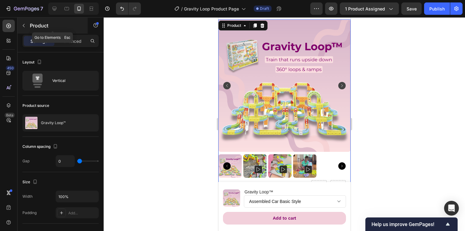
click at [26, 25] on button "button" at bounding box center [24, 26] width 10 height 10
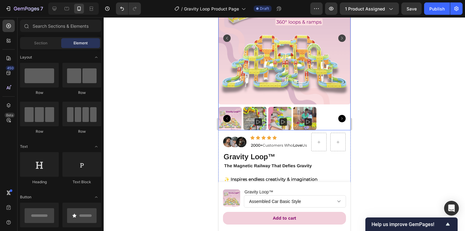
scroll to position [83, 0]
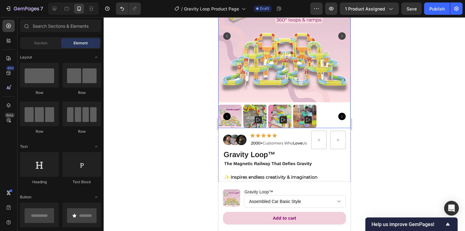
click at [255, 88] on img at bounding box center [284, 36] width 132 height 132
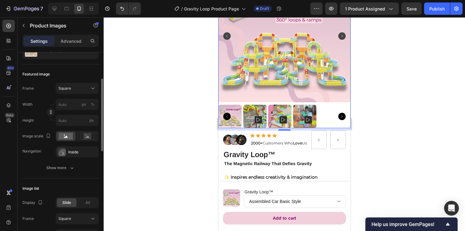
scroll to position [73, 0]
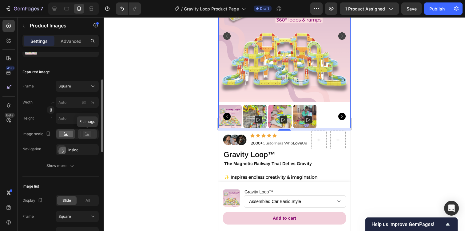
click at [86, 135] on icon at bounding box center [88, 134] width 4 height 2
click at [341, 35] on rect "Carousel Next Arrow" at bounding box center [341, 35] width 7 height 7
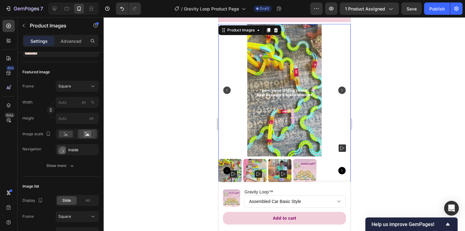
scroll to position [26, 0]
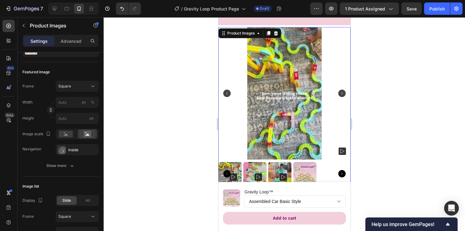
click at [227, 92] on icon "Carousel Back Arrow" at bounding box center [227, 93] width 2 height 3
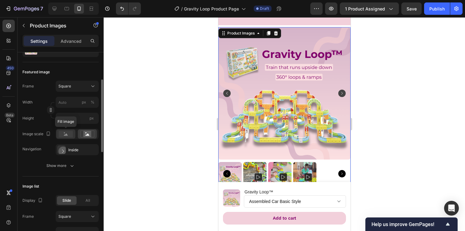
click at [68, 133] on rect at bounding box center [66, 133] width 14 height 7
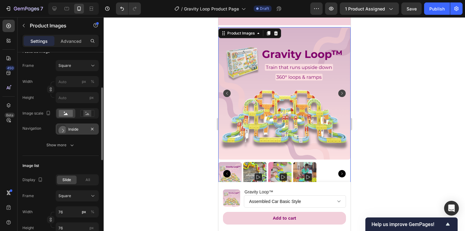
scroll to position [94, 0]
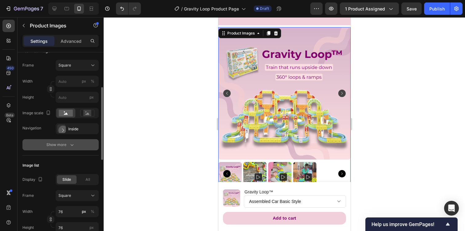
click at [69, 142] on icon "button" at bounding box center [72, 145] width 6 height 6
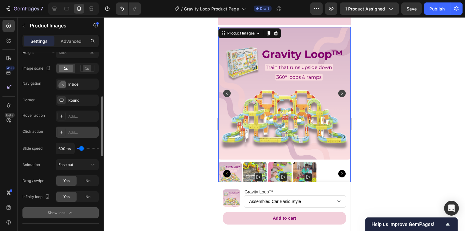
scroll to position [142, 0]
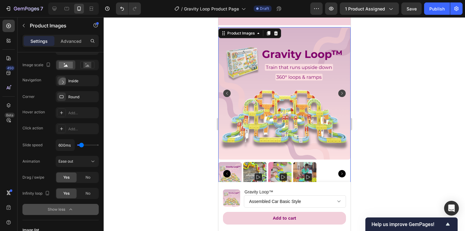
click at [225, 94] on rect "Carousel Back Arrow" at bounding box center [226, 93] width 7 height 7
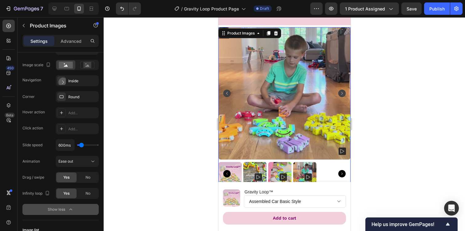
click at [225, 94] on rect "Carousel Back Arrow" at bounding box center [226, 93] width 7 height 7
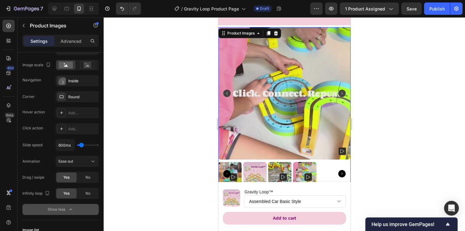
click at [225, 94] on rect "Carousel Back Arrow" at bounding box center [226, 93] width 7 height 7
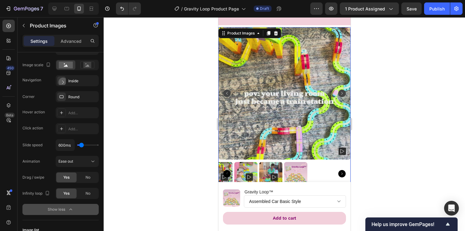
click at [225, 94] on rect "Carousel Back Arrow" at bounding box center [226, 93] width 7 height 7
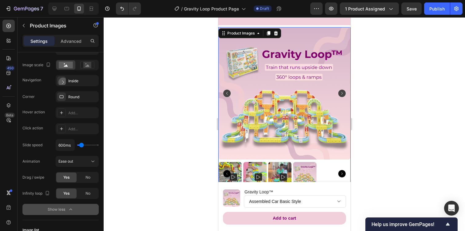
click at [225, 94] on rect "Carousel Back Arrow" at bounding box center [226, 93] width 7 height 7
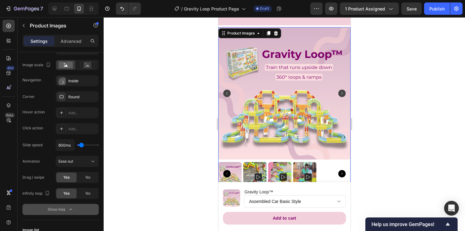
click at [225, 94] on rect "Carousel Back Arrow" at bounding box center [226, 93] width 7 height 7
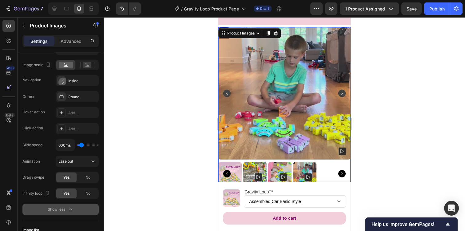
click at [225, 94] on rect "Carousel Back Arrow" at bounding box center [226, 93] width 7 height 7
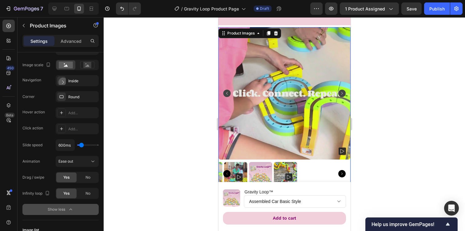
click at [225, 94] on rect "Carousel Back Arrow" at bounding box center [226, 93] width 7 height 7
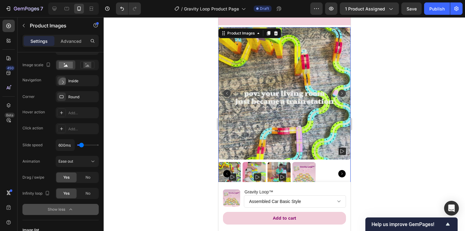
click at [225, 94] on rect "Carousel Back Arrow" at bounding box center [226, 93] width 7 height 7
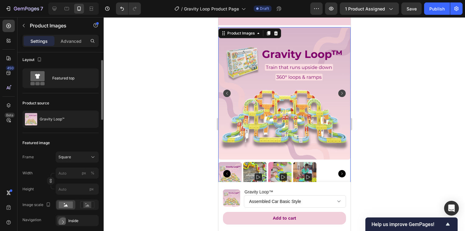
scroll to position [0, 0]
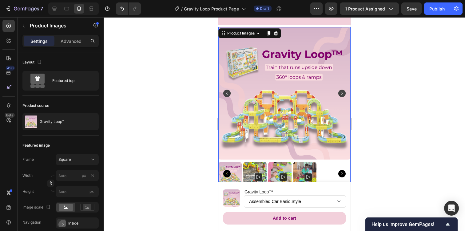
click at [252, 96] on img at bounding box center [284, 93] width 132 height 132
click at [339, 93] on rect "Carousel Next Arrow" at bounding box center [341, 93] width 7 height 7
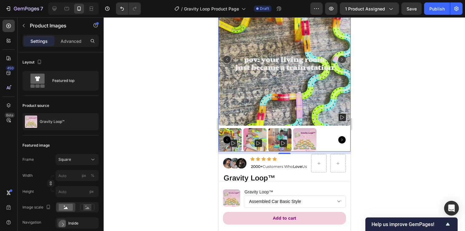
scroll to position [66, 0]
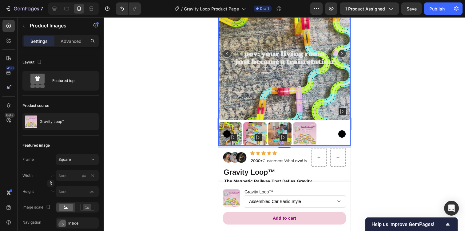
click at [283, 137] on rect at bounding box center [282, 137] width 7 height 7
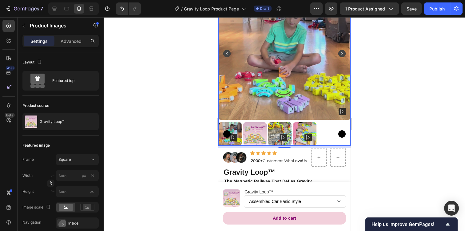
click at [283, 137] on rect at bounding box center [282, 137] width 7 height 7
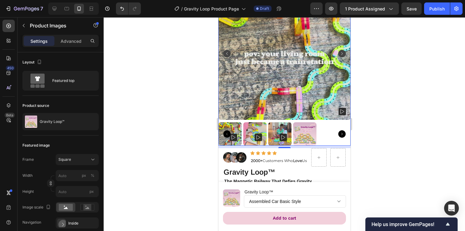
click at [283, 137] on rect at bounding box center [282, 137] width 7 height 7
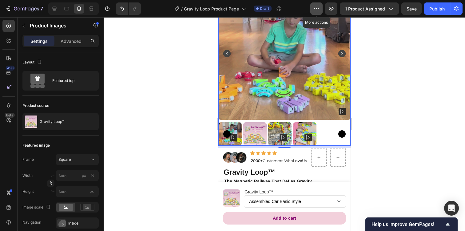
click at [319, 8] on icon "button" at bounding box center [317, 9] width 6 height 6
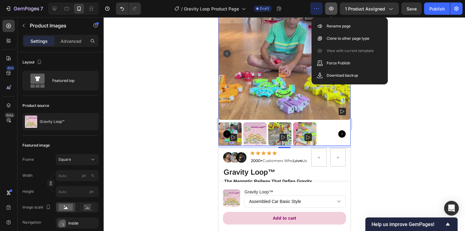
click at [334, 6] on icon "button" at bounding box center [331, 9] width 6 height 6
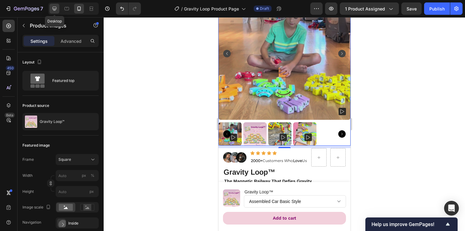
click at [52, 8] on icon at bounding box center [54, 9] width 6 height 6
type input "100"
type input "4"
type input "12"
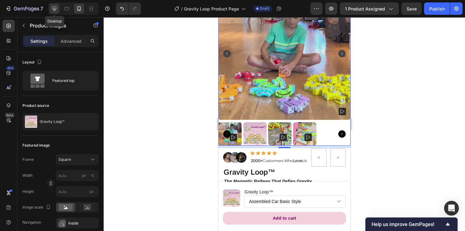
type input "12"
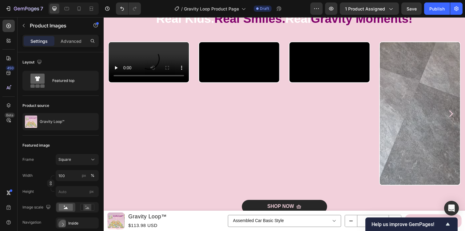
scroll to position [420, 0]
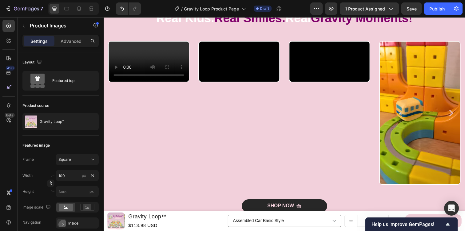
click at [169, 83] on video at bounding box center [150, 62] width 82 height 41
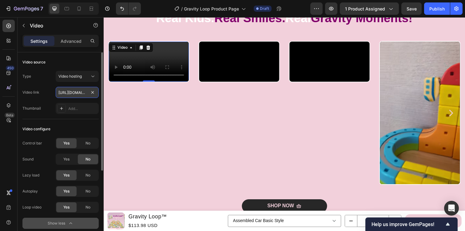
click at [74, 93] on input "[URL][DOMAIN_NAME]" at bounding box center [77, 92] width 43 height 11
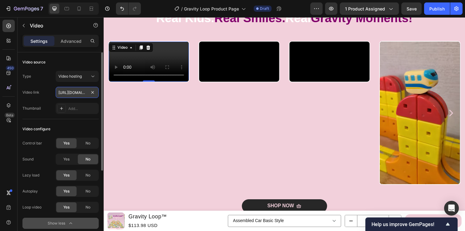
click at [74, 93] on input "[URL][DOMAIN_NAME]" at bounding box center [77, 92] width 43 height 11
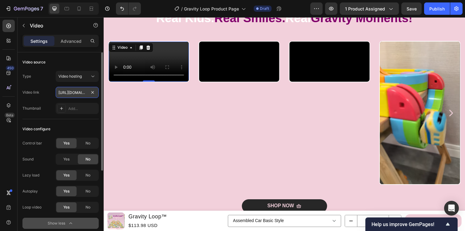
click at [74, 93] on input "[URL][DOMAIN_NAME]" at bounding box center [77, 92] width 43 height 11
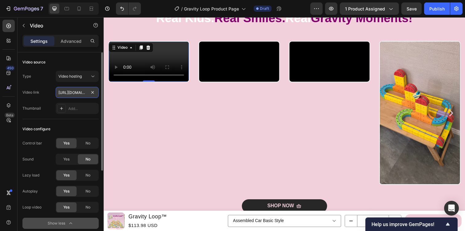
click at [74, 93] on input "[URL][DOMAIN_NAME]" at bounding box center [77, 92] width 43 height 11
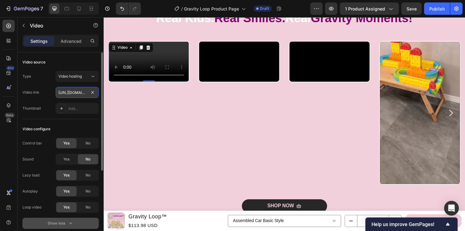
type input "https://cdn.shopify.com/videos/c/o/v/125e9c6fcd0246a5bd816e5b2670fea8.mp4"
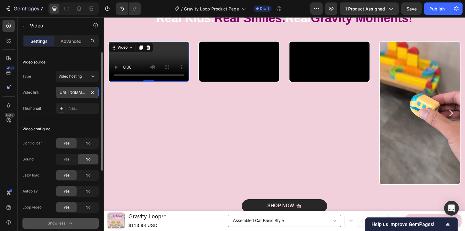
scroll to position [0, 114]
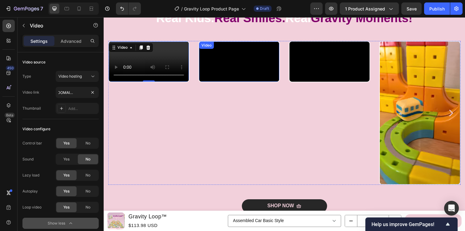
click at [231, 83] on video at bounding box center [242, 62] width 82 height 41
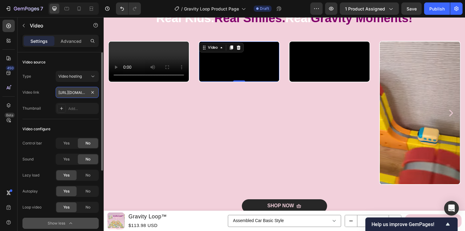
click at [78, 92] on input "[URL][DOMAIN_NAME]" at bounding box center [77, 92] width 43 height 11
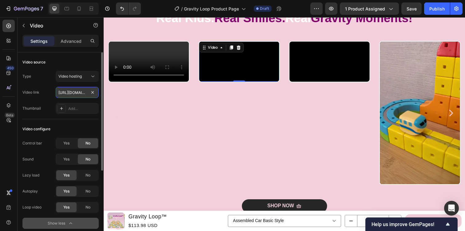
click at [78, 92] on input "[URL][DOMAIN_NAME]" at bounding box center [77, 92] width 43 height 11
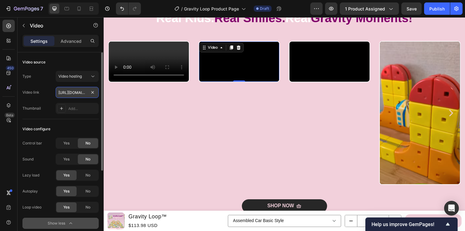
paste input "91a4da8b345f48e3a1c3905546606947"
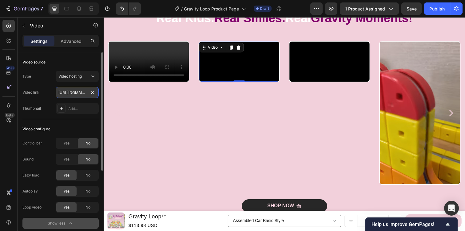
scroll to position [0, 115]
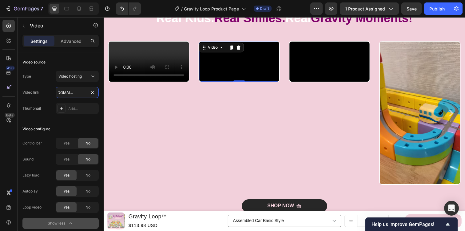
type input "https://cdn.shopify.com/videos/c/o/v/91a4da8b345f48e3a1c3905546606947.mp4"
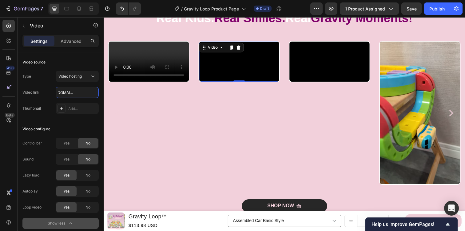
scroll to position [0, 0]
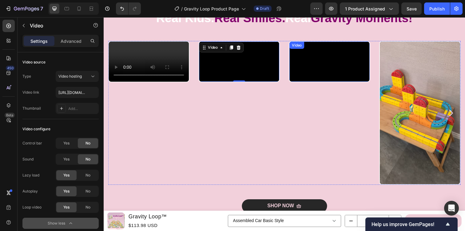
click at [314, 83] on video at bounding box center [335, 62] width 82 height 41
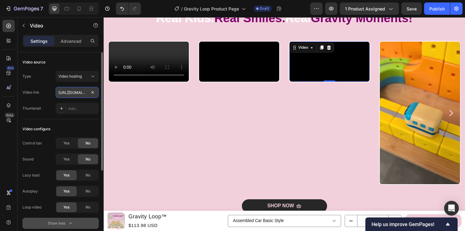
click at [88, 92] on input "[URL][DOMAIN_NAME]" at bounding box center [77, 92] width 43 height 11
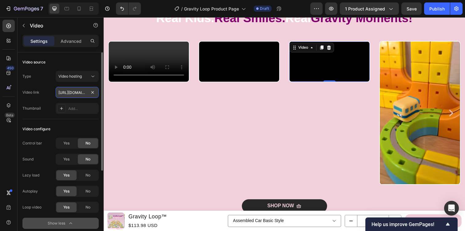
paste input "4f1d69c1c0f54252bd43c664699e76ef"
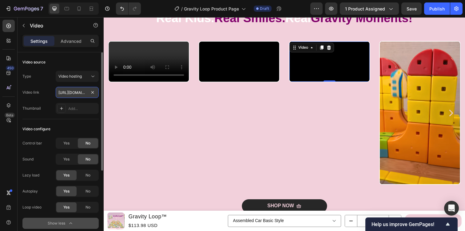
type input "https://cdn.shopify.com/videos/c/o/v/4f1d69c1c0f54252bd43c664699e76ef.mp4"
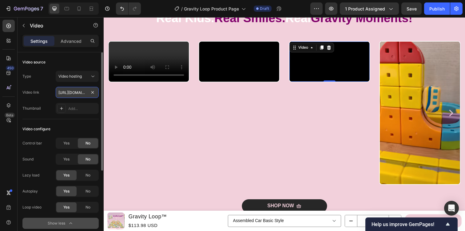
scroll to position [0, 114]
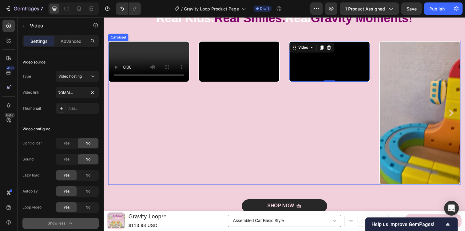
click at [458, 119] on icon "Carousel Next Arrow" at bounding box center [458, 114] width 9 height 9
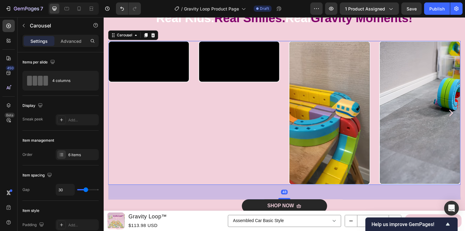
click at [458, 119] on icon "Carousel Next Arrow" at bounding box center [458, 114] width 9 height 9
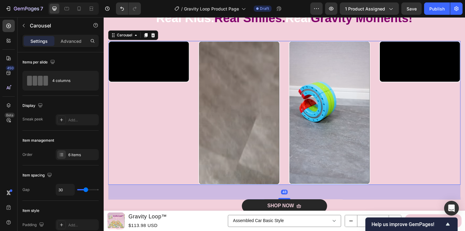
click at [458, 119] on icon "Carousel Next Arrow" at bounding box center [458, 114] width 9 height 9
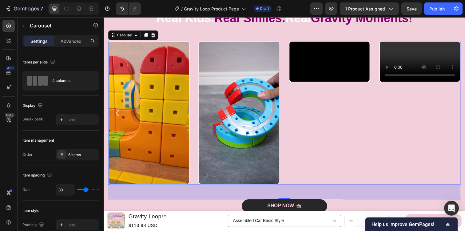
click at [458, 119] on icon "Carousel Next Arrow" at bounding box center [458, 114] width 9 height 9
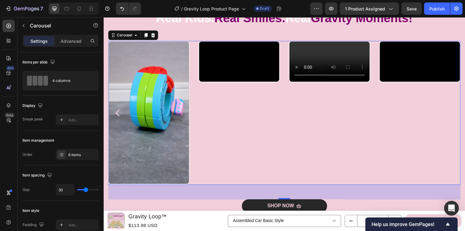
click at [458, 119] on icon "Carousel Next Arrow" at bounding box center [458, 114] width 9 height 9
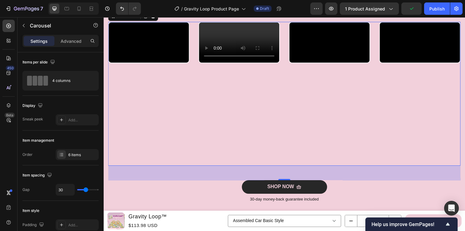
scroll to position [439, 0]
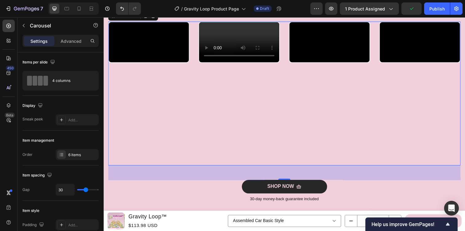
click at [460, 98] on icon "Carousel Next Arrow" at bounding box center [459, 95] width 4 height 7
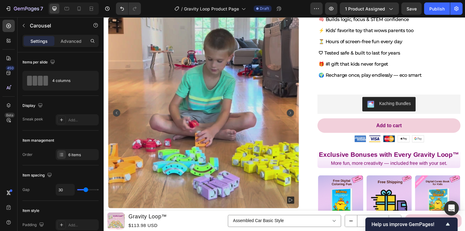
scroll to position [85, 0]
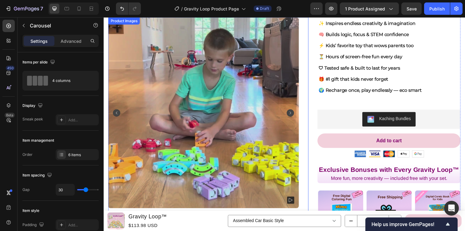
click at [295, 114] on rect "Carousel Next Arrow" at bounding box center [294, 114] width 7 height 7
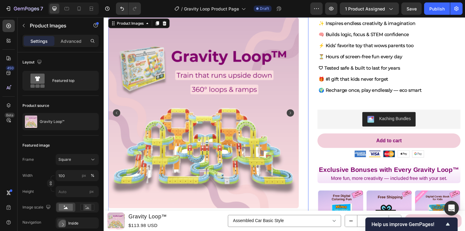
click at [295, 114] on rect "Carousel Next Arrow" at bounding box center [294, 114] width 7 height 7
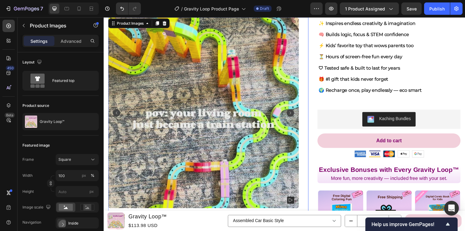
click at [230, 110] on img at bounding box center [205, 114] width 195 height 195
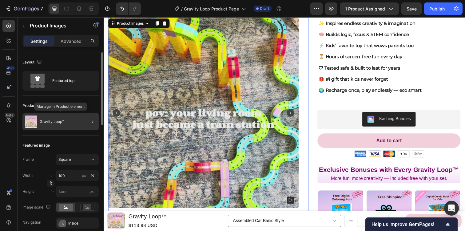
click at [78, 121] on div "Gravity Loop™" at bounding box center [60, 121] width 76 height 17
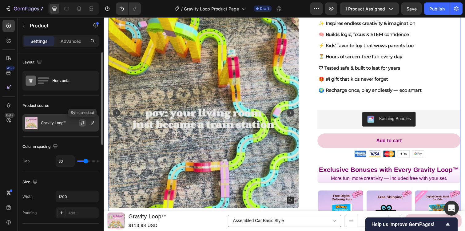
click at [82, 122] on icon "button" at bounding box center [82, 122] width 5 height 5
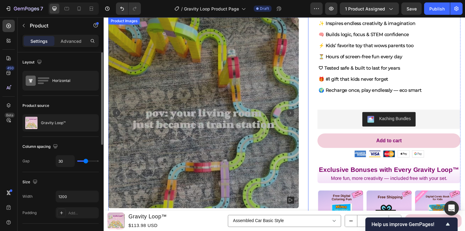
click at [233, 111] on img at bounding box center [205, 114] width 195 height 195
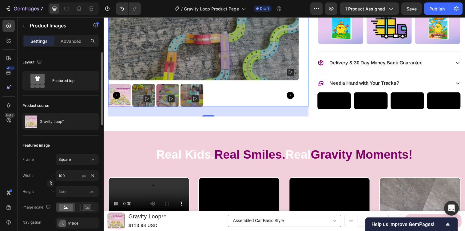
scroll to position [284, 0]
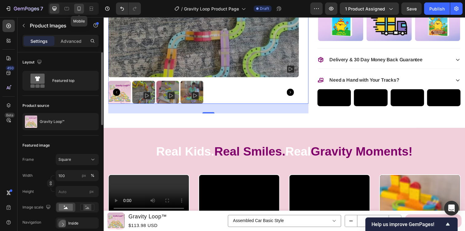
click at [83, 6] on div at bounding box center [79, 9] width 10 height 10
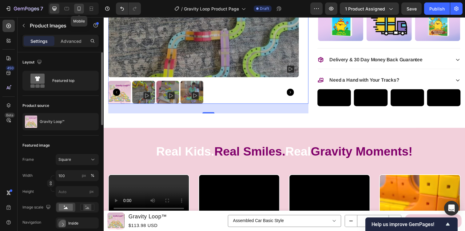
type input "8"
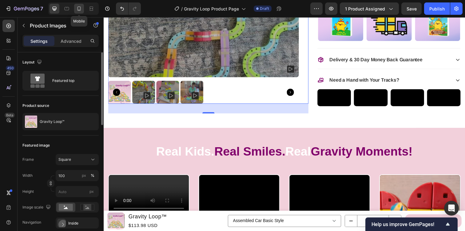
type input "8"
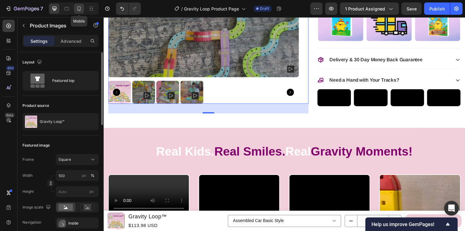
type input "8"
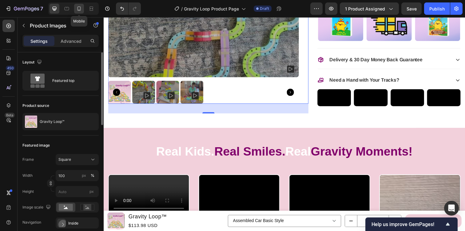
type input "8"
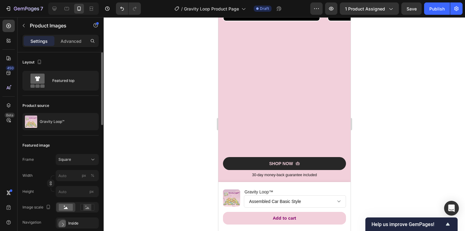
scroll to position [683, 0]
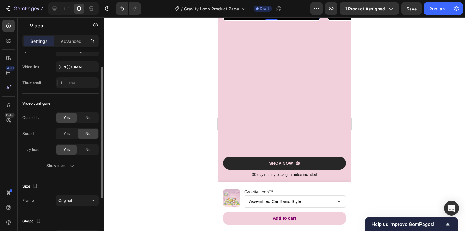
scroll to position [26, 0]
click at [79, 115] on div "No" at bounding box center [88, 117] width 20 height 10
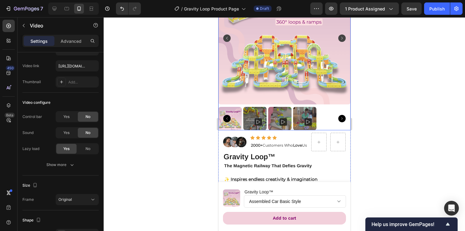
scroll to position [84, 0]
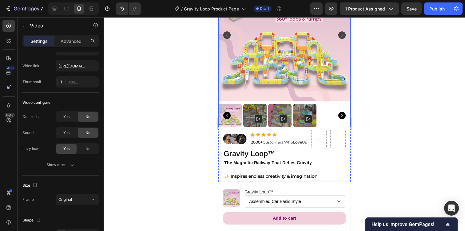
click at [341, 36] on icon "Carousel Next Arrow" at bounding box center [342, 35] width 2 height 3
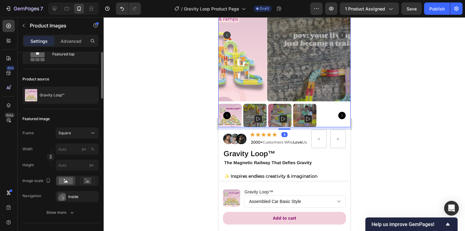
scroll to position [0, 0]
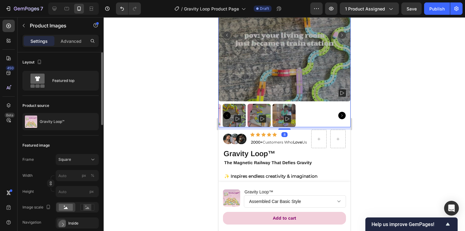
click at [296, 59] on img at bounding box center [284, 35] width 132 height 132
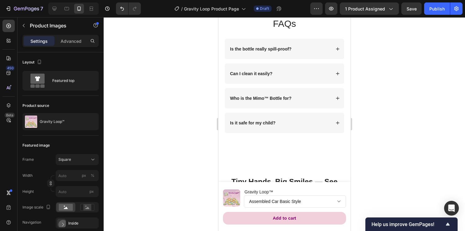
scroll to position [1619, 0]
